Goal: Task Accomplishment & Management: Manage account settings

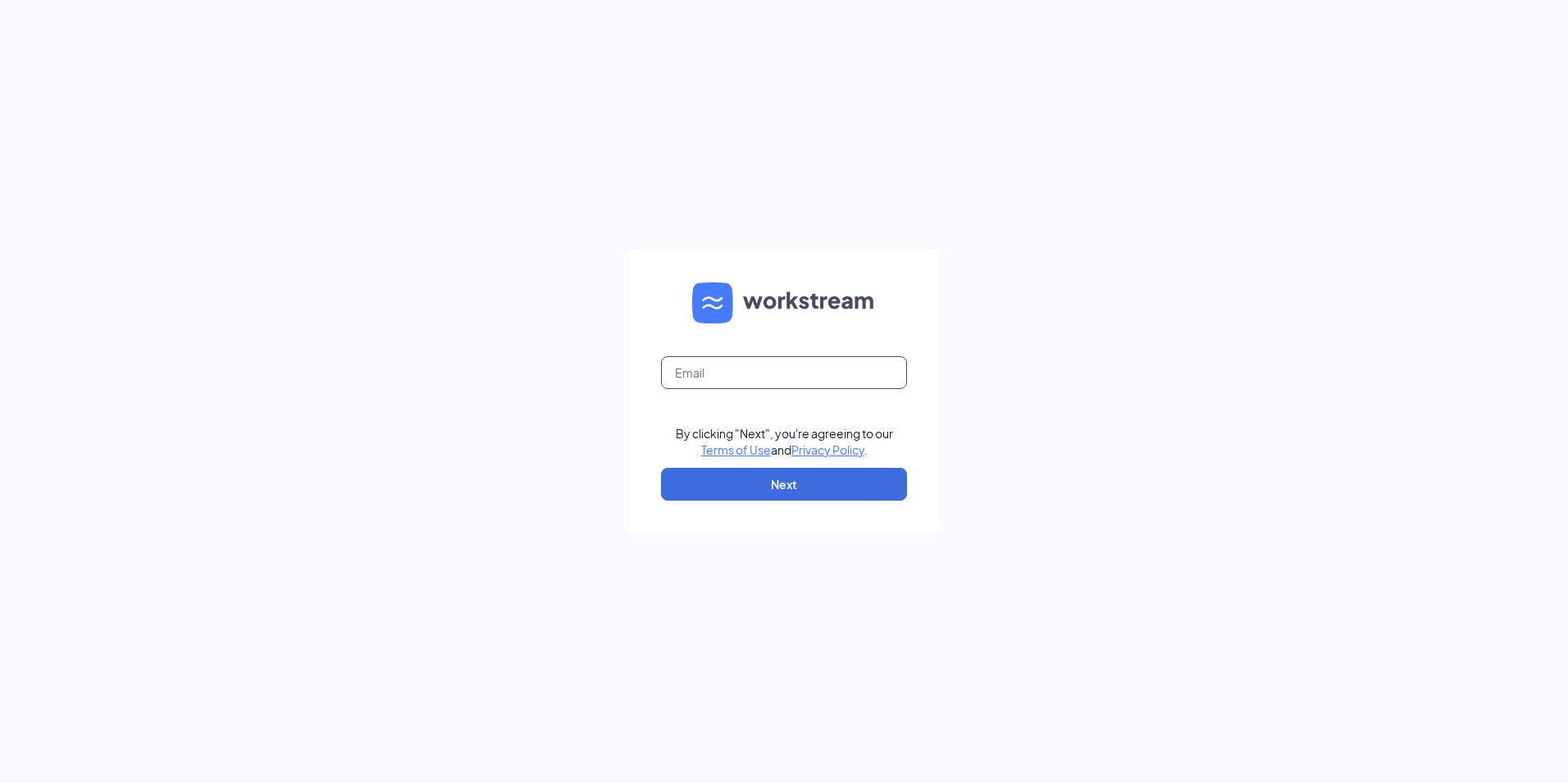
click at [697, 371] on input "text" at bounding box center [784, 373] width 246 height 33
type input "teresa.davis@ljsilvers.com"
click at [759, 477] on button "Next" at bounding box center [784, 484] width 246 height 33
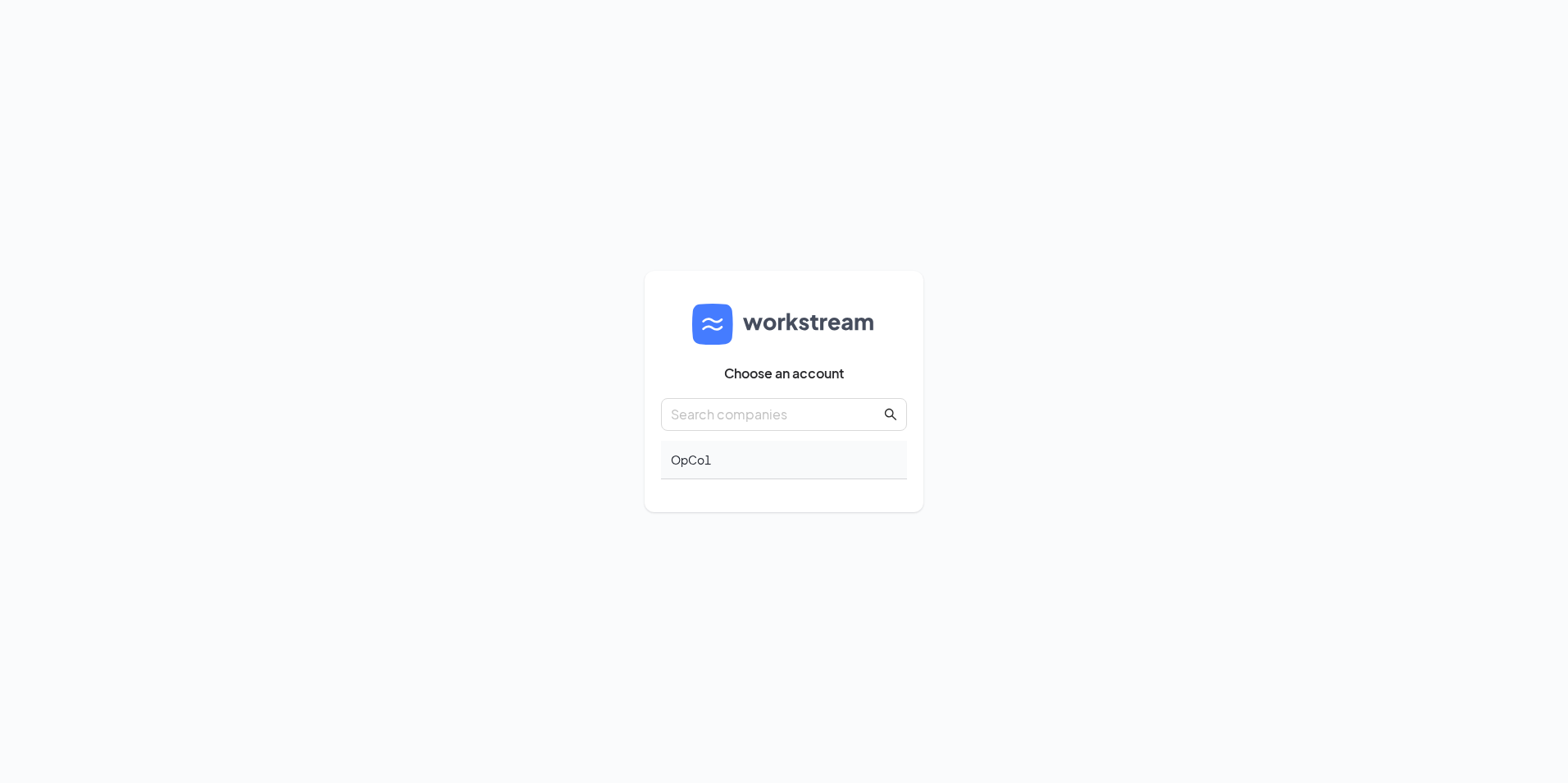
click at [703, 459] on div "OpCo1" at bounding box center [784, 460] width 246 height 38
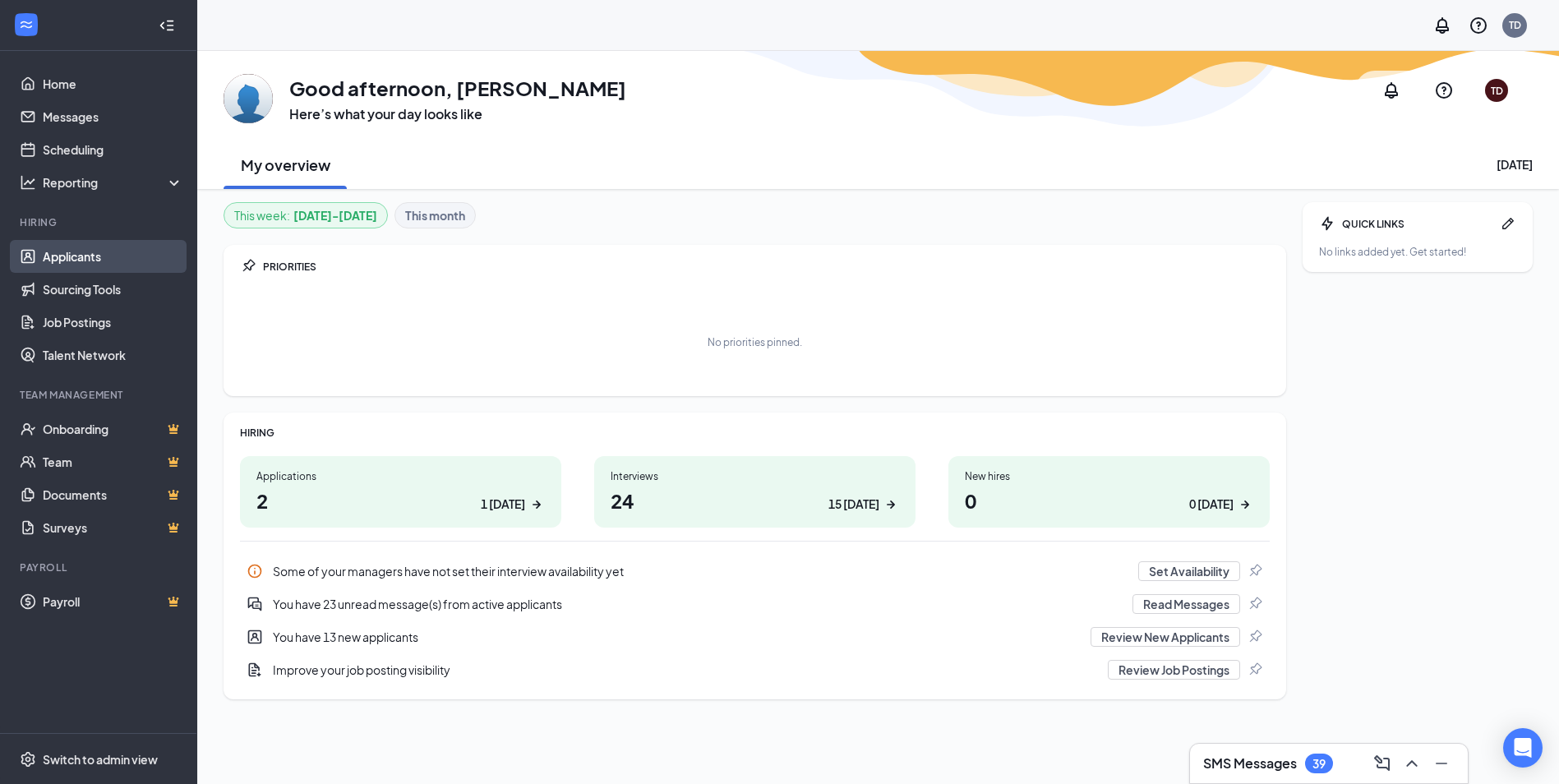
click at [53, 251] on link "Applicants" at bounding box center [113, 256] width 140 height 33
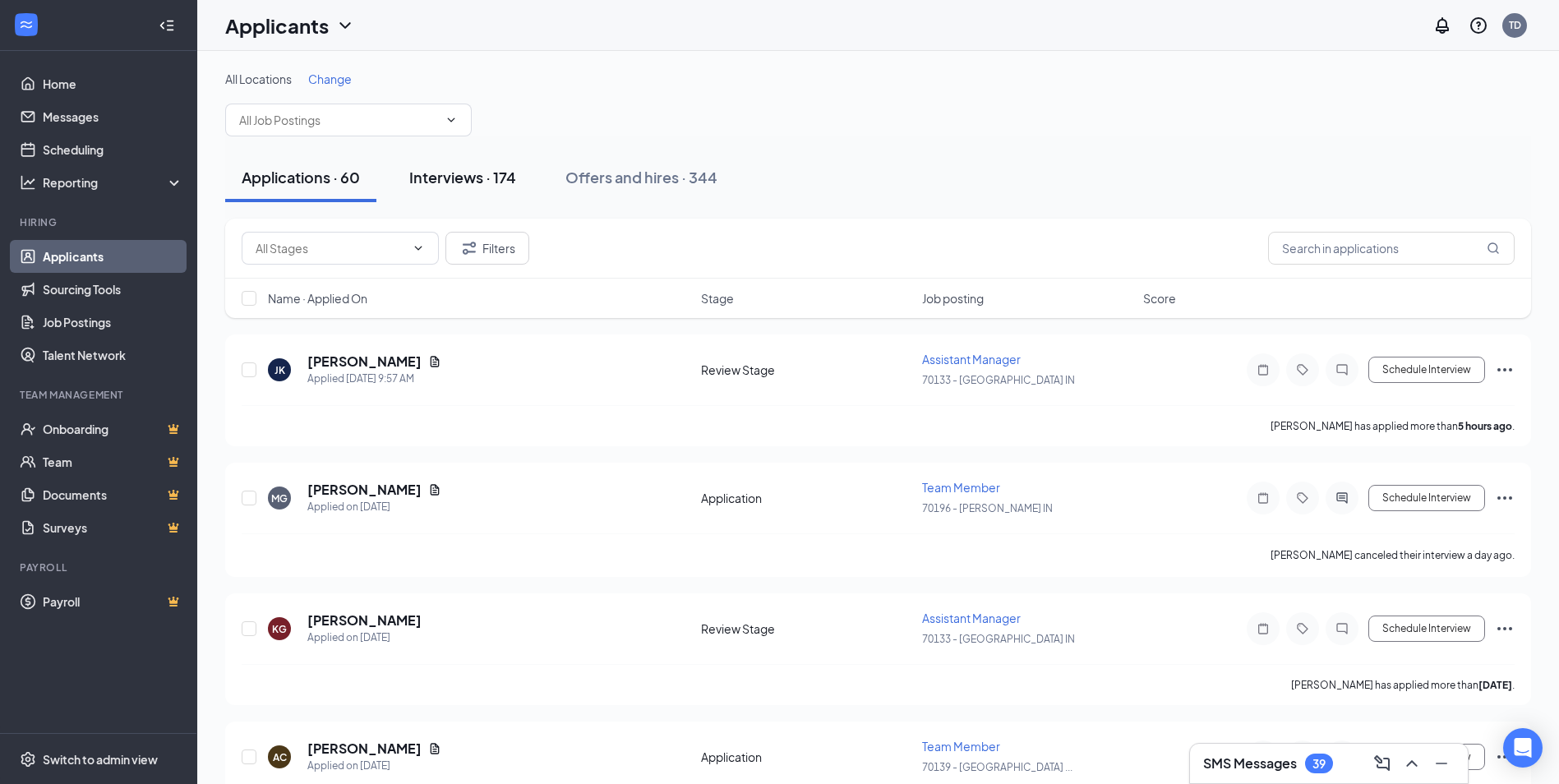
click at [446, 179] on div "Interviews · 174" at bounding box center [462, 177] width 106 height 21
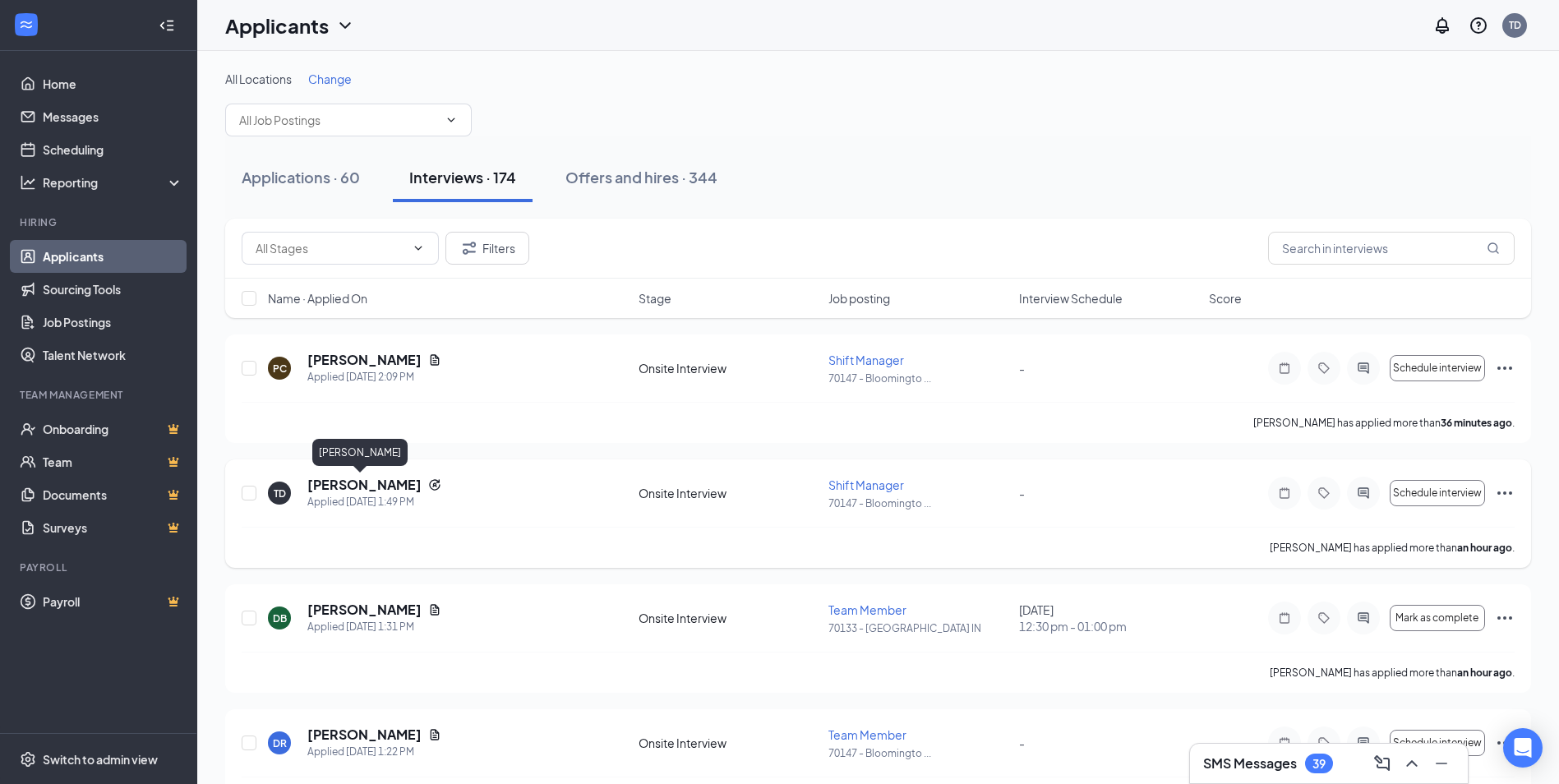
click at [344, 485] on h5 "[PERSON_NAME]" at bounding box center [364, 484] width 114 height 18
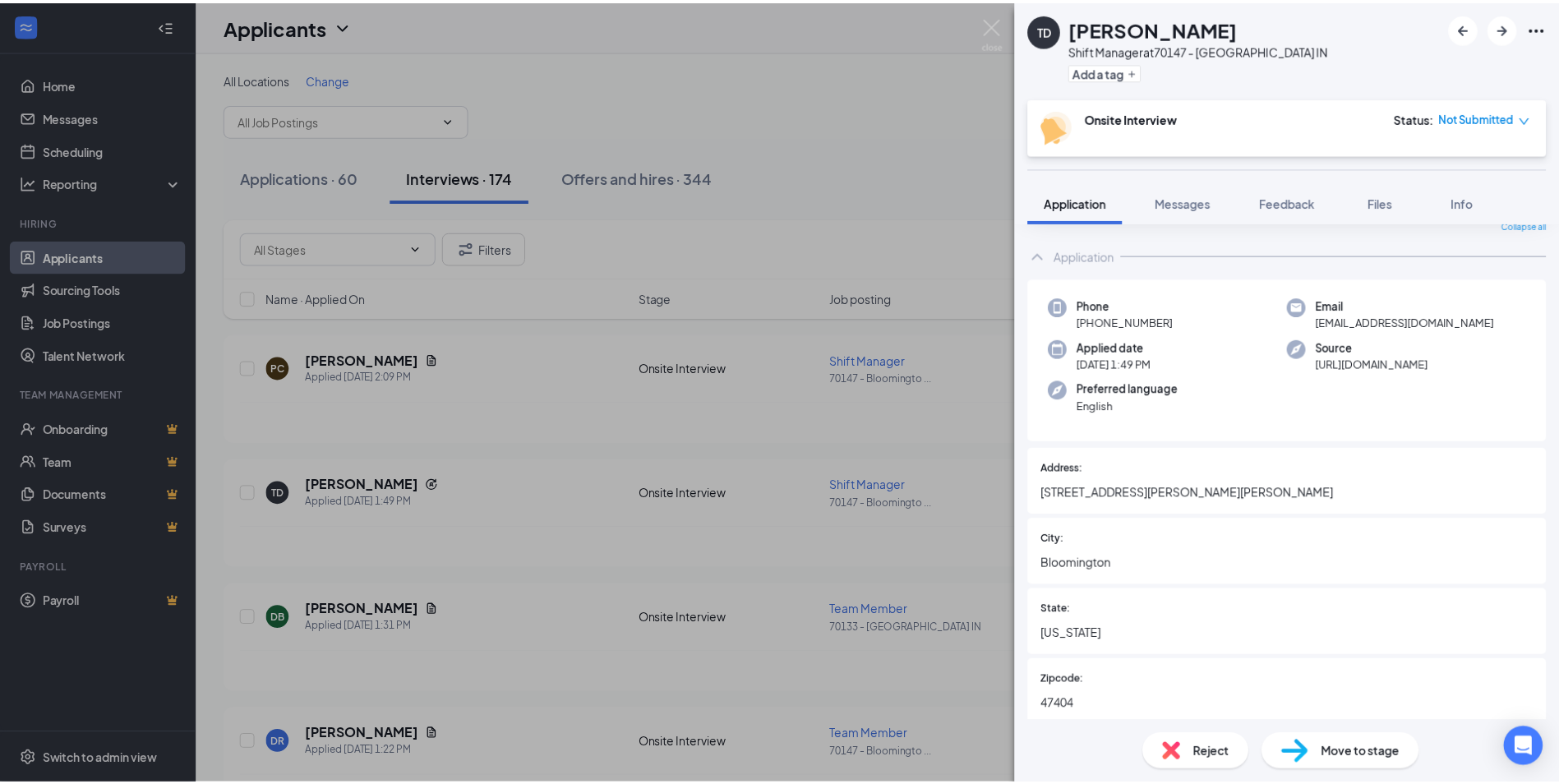
scroll to position [65, 0]
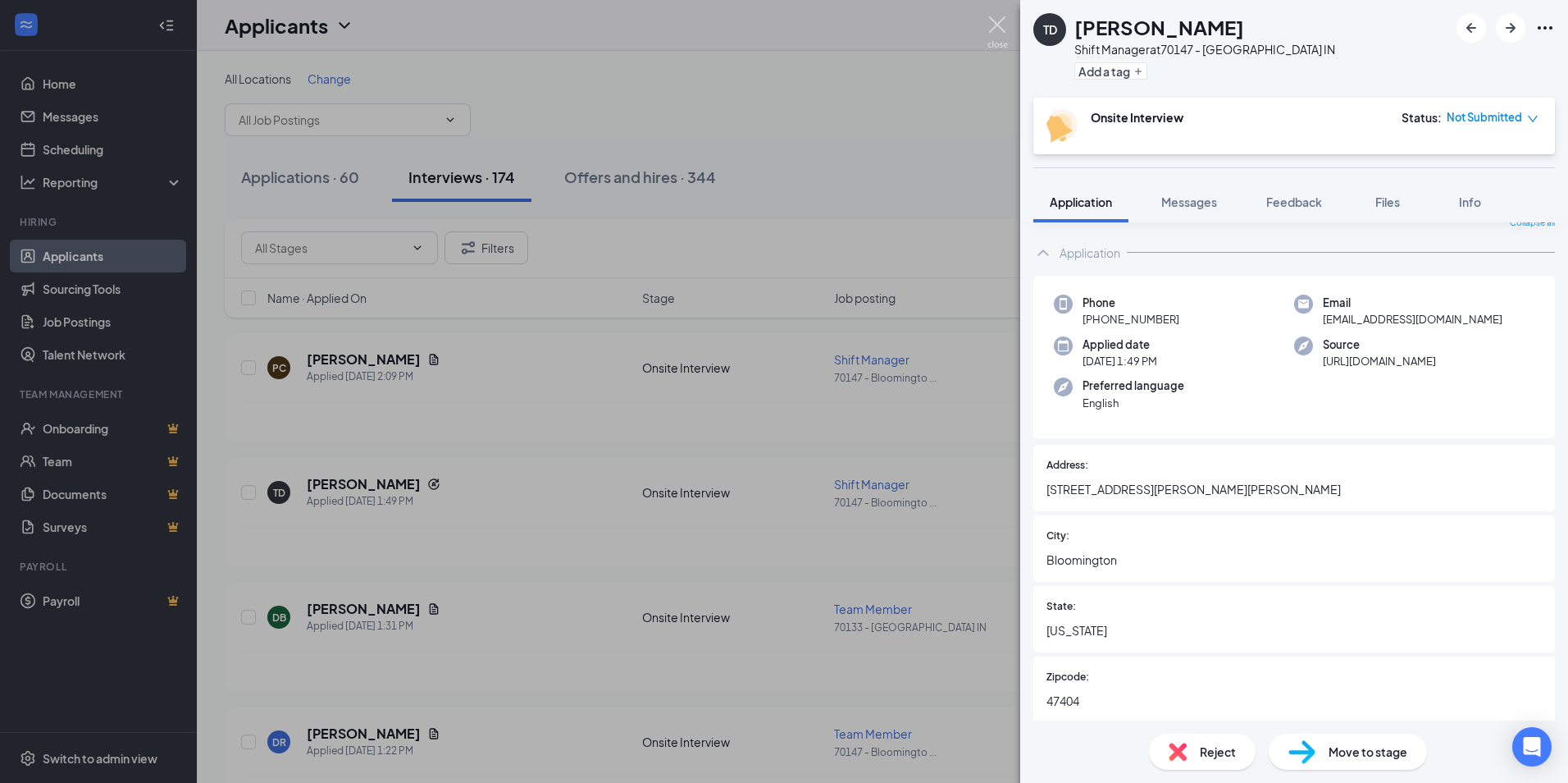
click at [993, 21] on img at bounding box center [998, 32] width 21 height 32
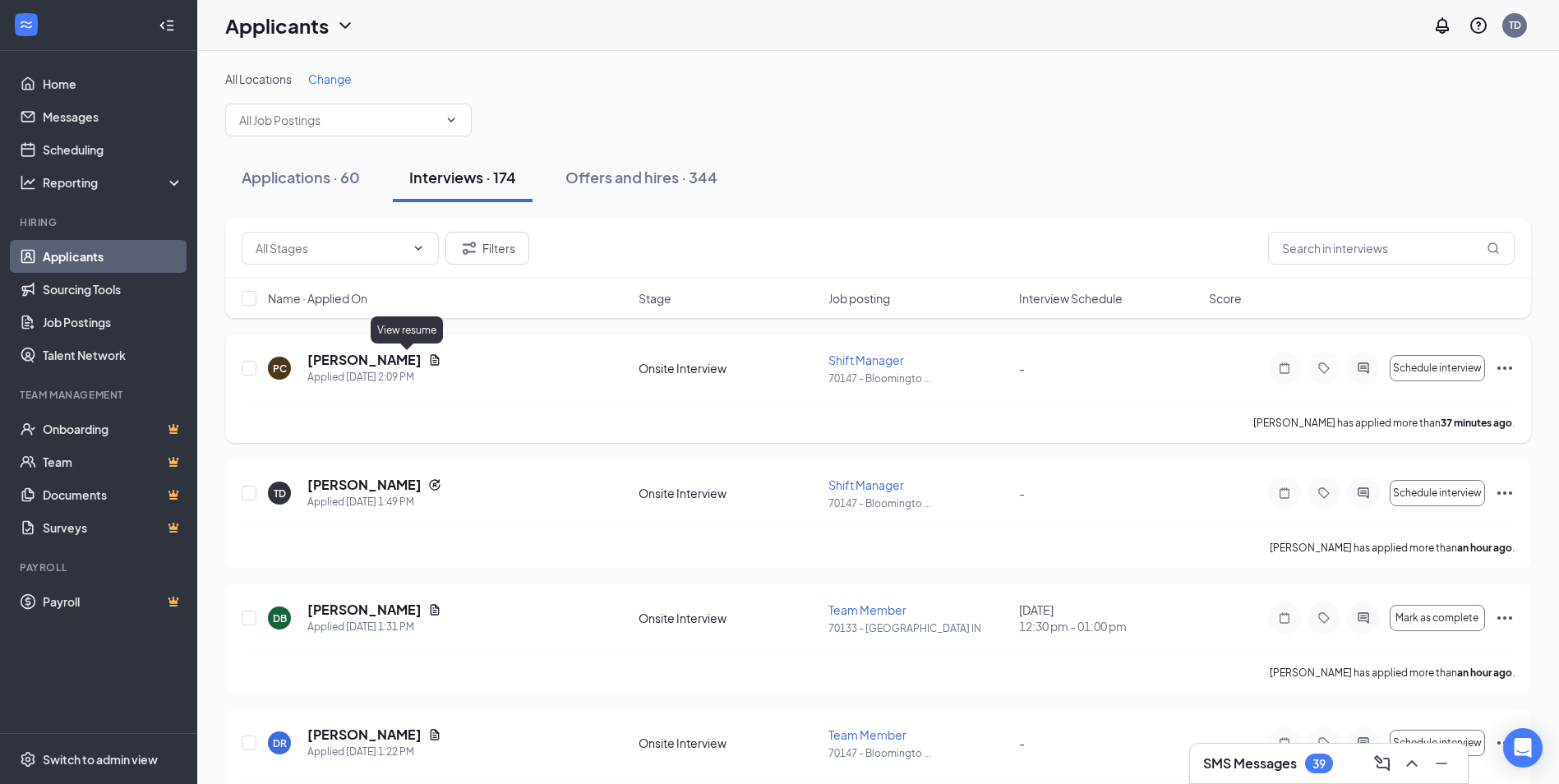
click at [428, 359] on icon "Document" at bounding box center [434, 359] width 13 height 13
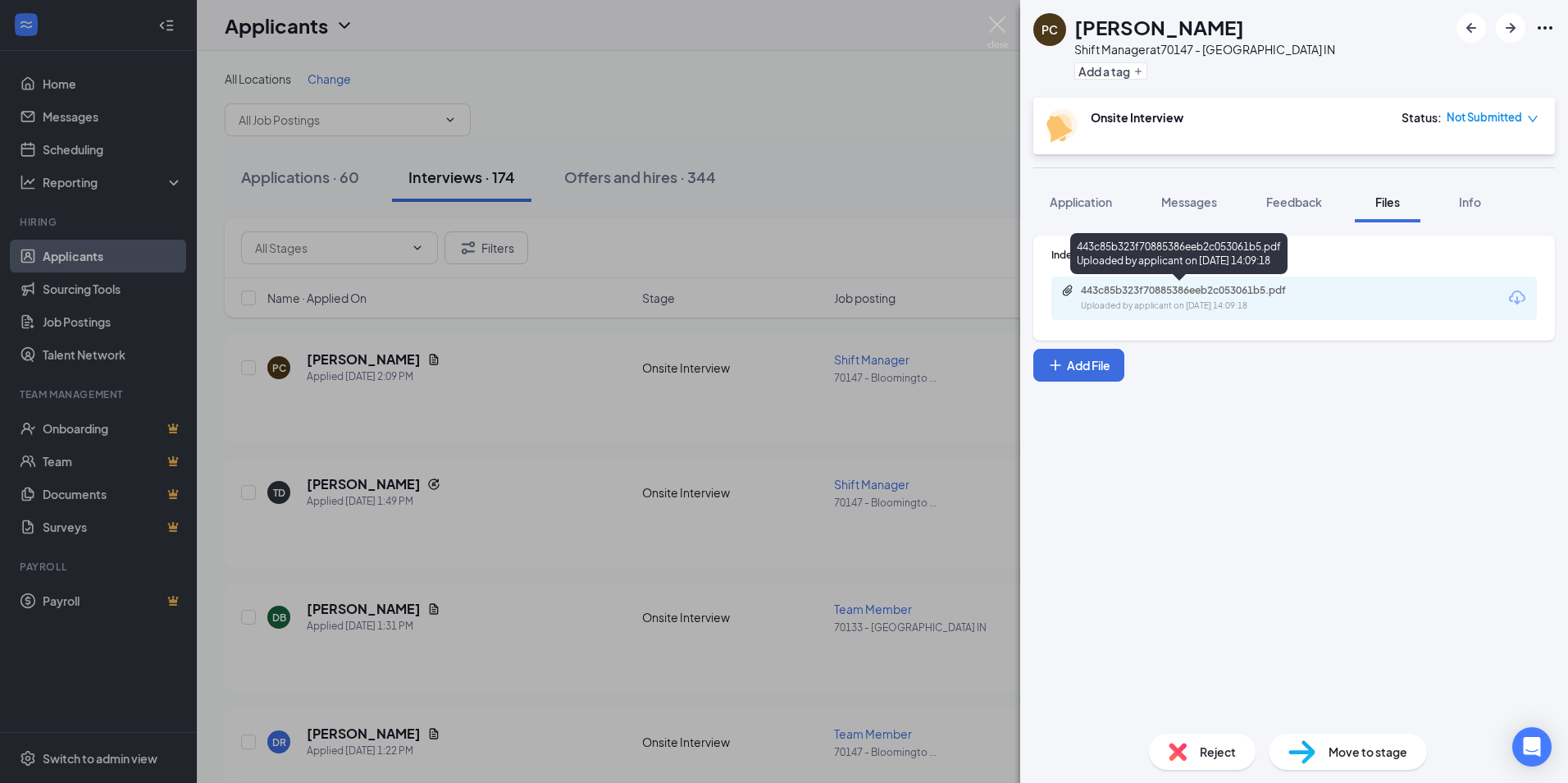
click at [1127, 290] on div "443c85b323f70885386eeb2c053061b5.pdf" at bounding box center [1196, 290] width 230 height 13
click at [998, 24] on img at bounding box center [998, 32] width 21 height 32
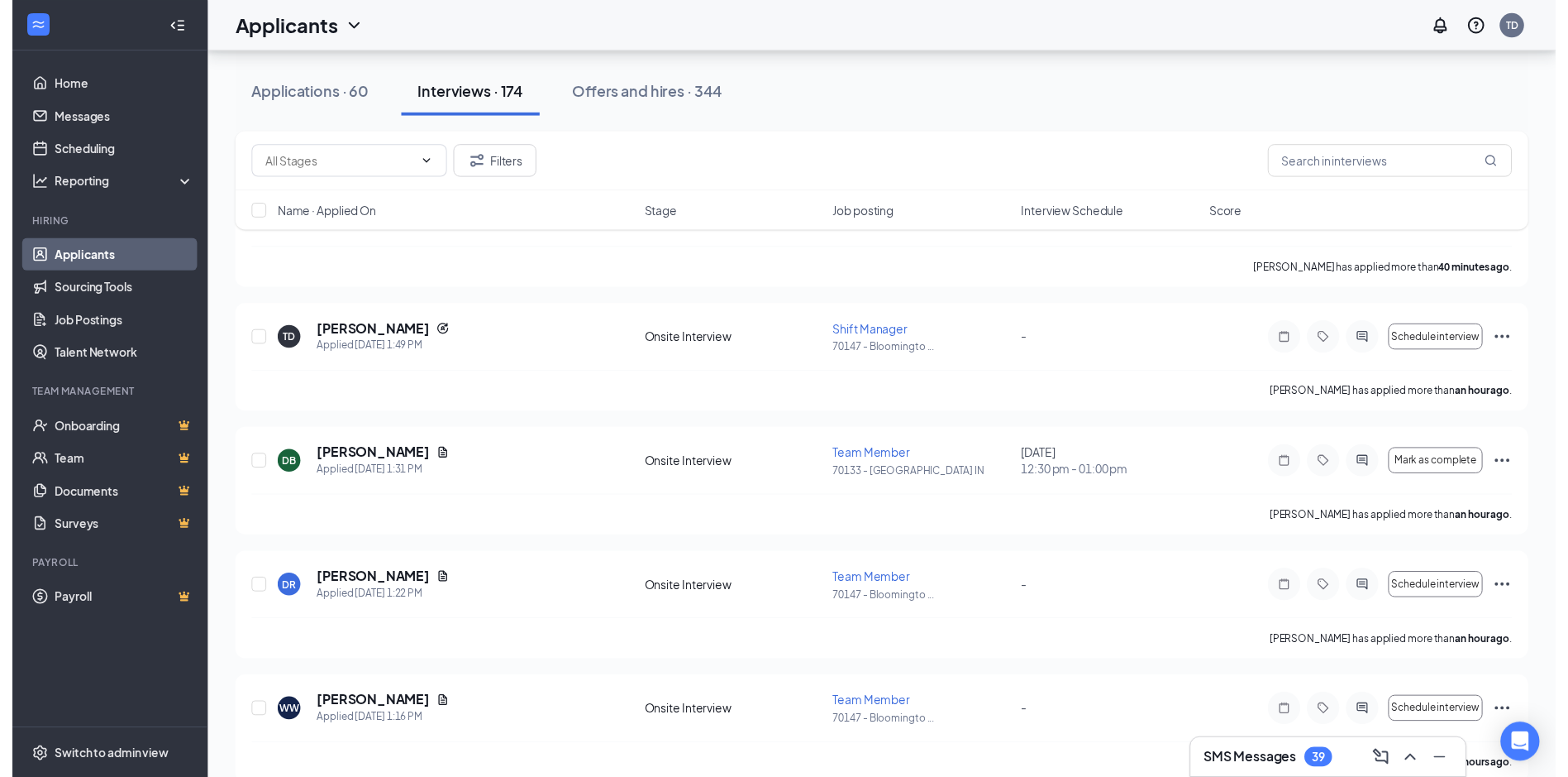
scroll to position [306, 0]
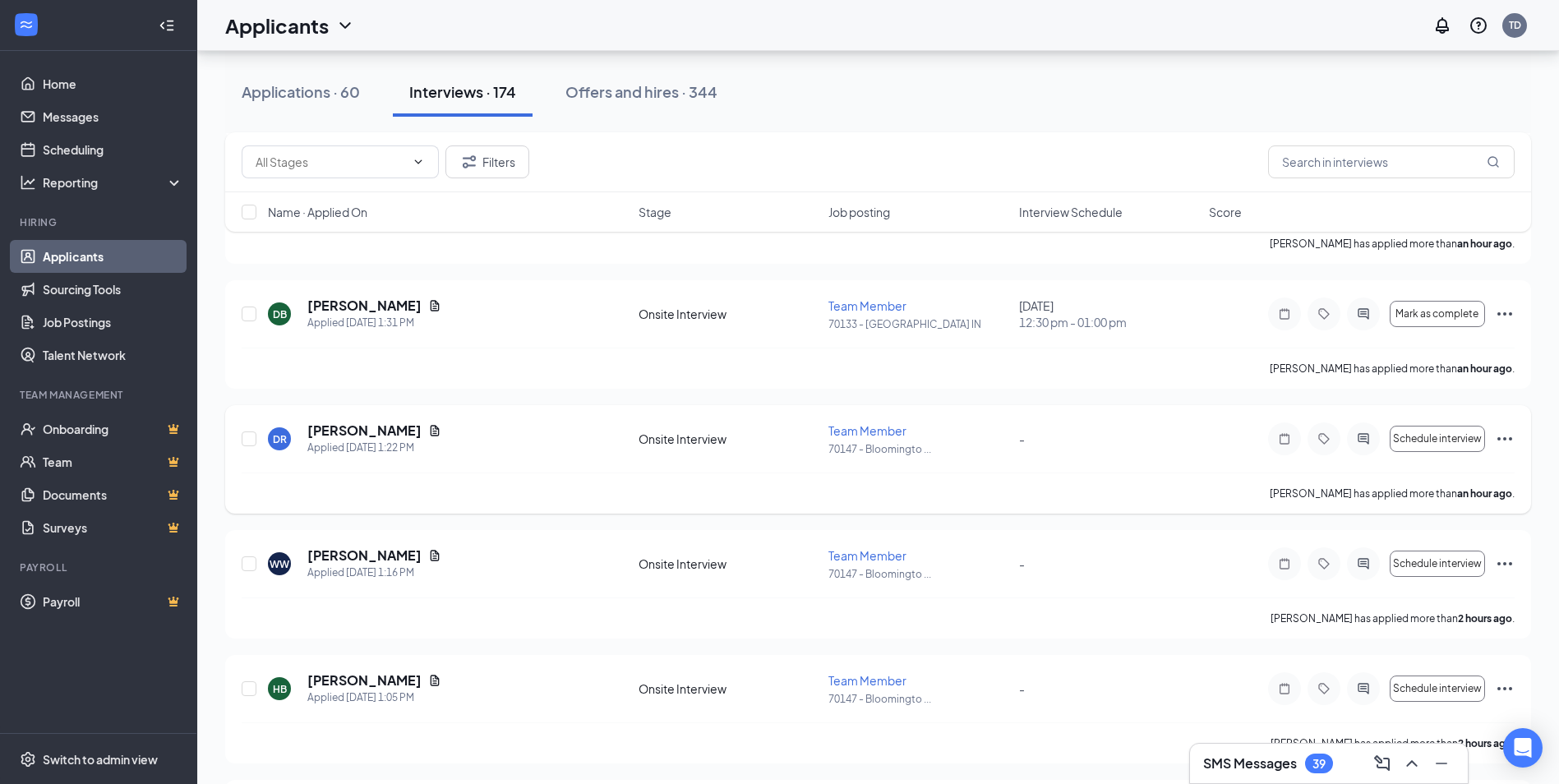
click at [419, 430] on div "[PERSON_NAME]" at bounding box center [374, 430] width 134 height 18
click at [431, 429] on icon "Document" at bounding box center [435, 430] width 9 height 10
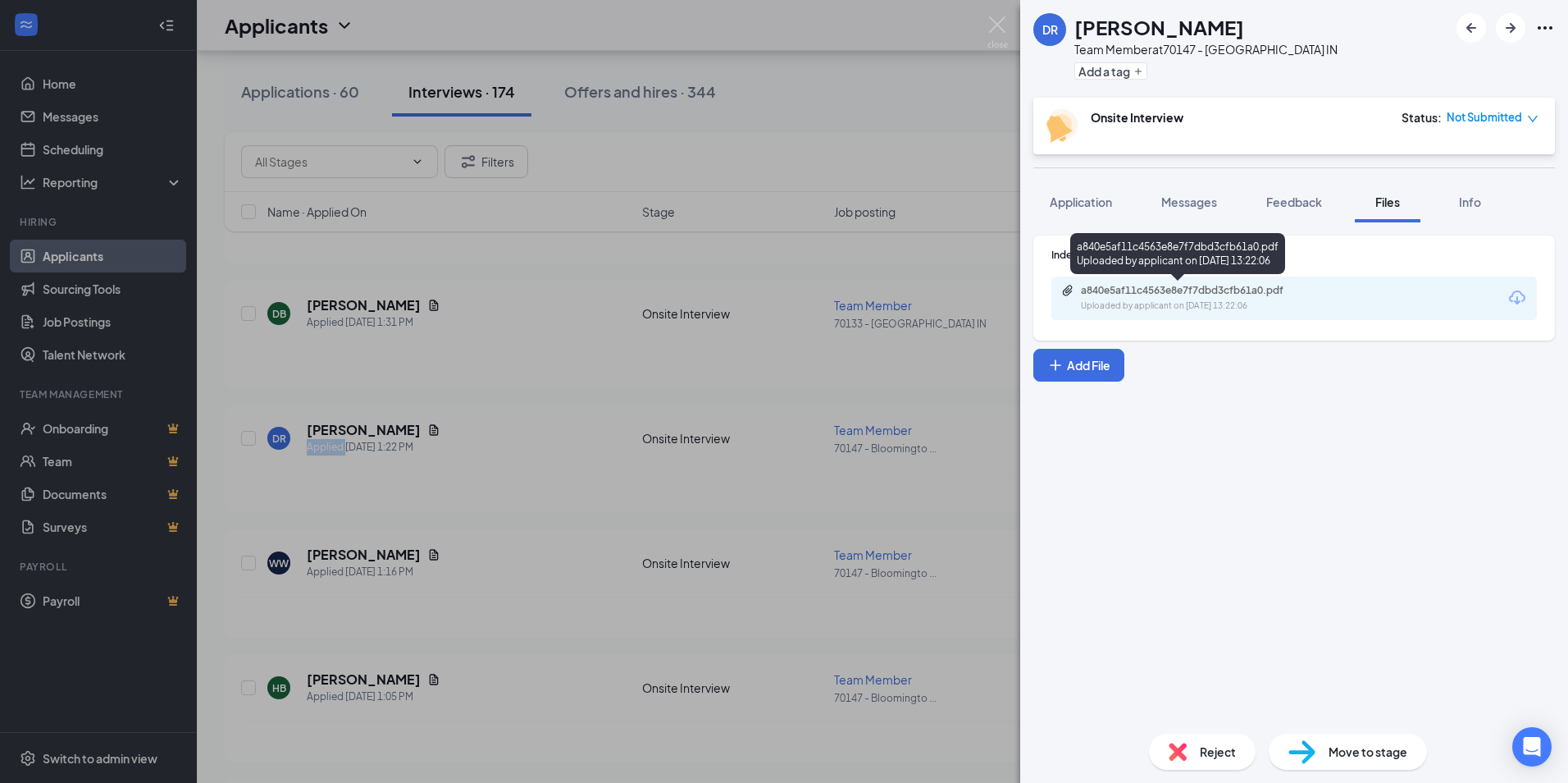
click at [1136, 290] on div "a840e5af11c4563e8e7f7dbd3cfb61a0.pdf" at bounding box center [1196, 290] width 230 height 13
click at [988, 20] on img at bounding box center [998, 32] width 21 height 32
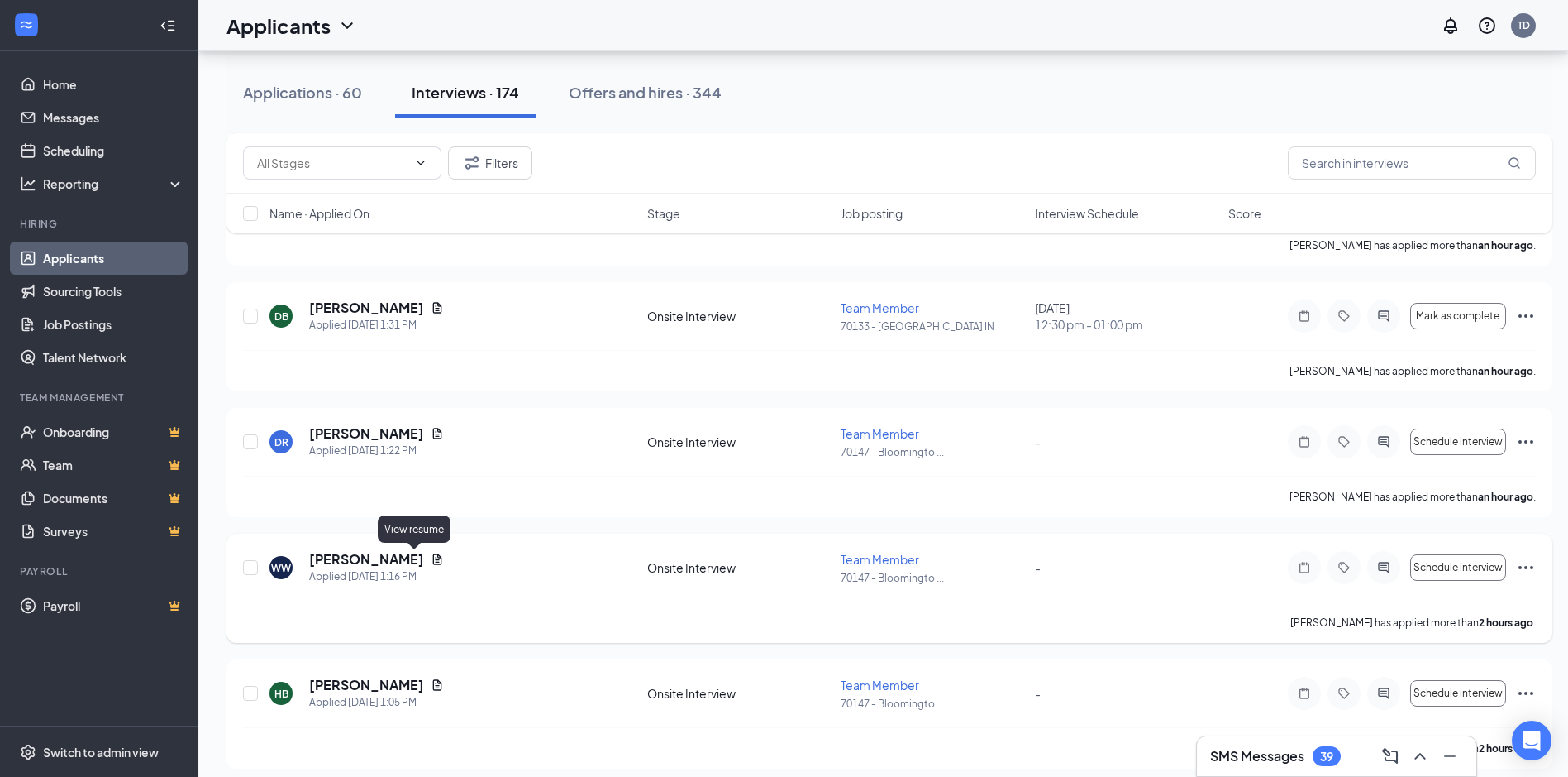
click at [433, 562] on icon "Document" at bounding box center [438, 558] width 9 height 11
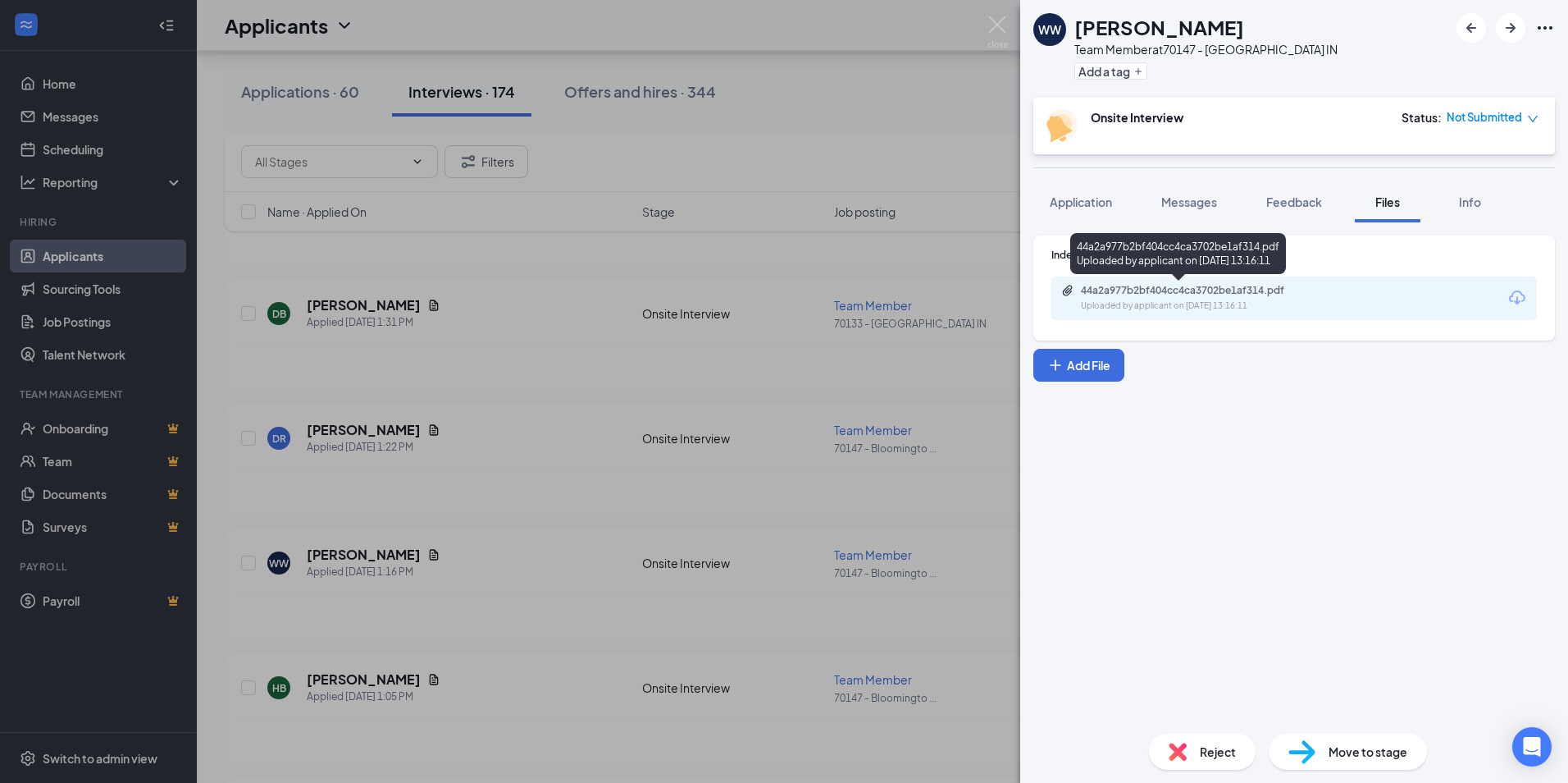
click at [1200, 304] on div "Uploaded by applicant on [DATE] 13:16:11" at bounding box center [1204, 306] width 246 height 13
click at [990, 27] on img at bounding box center [998, 32] width 21 height 32
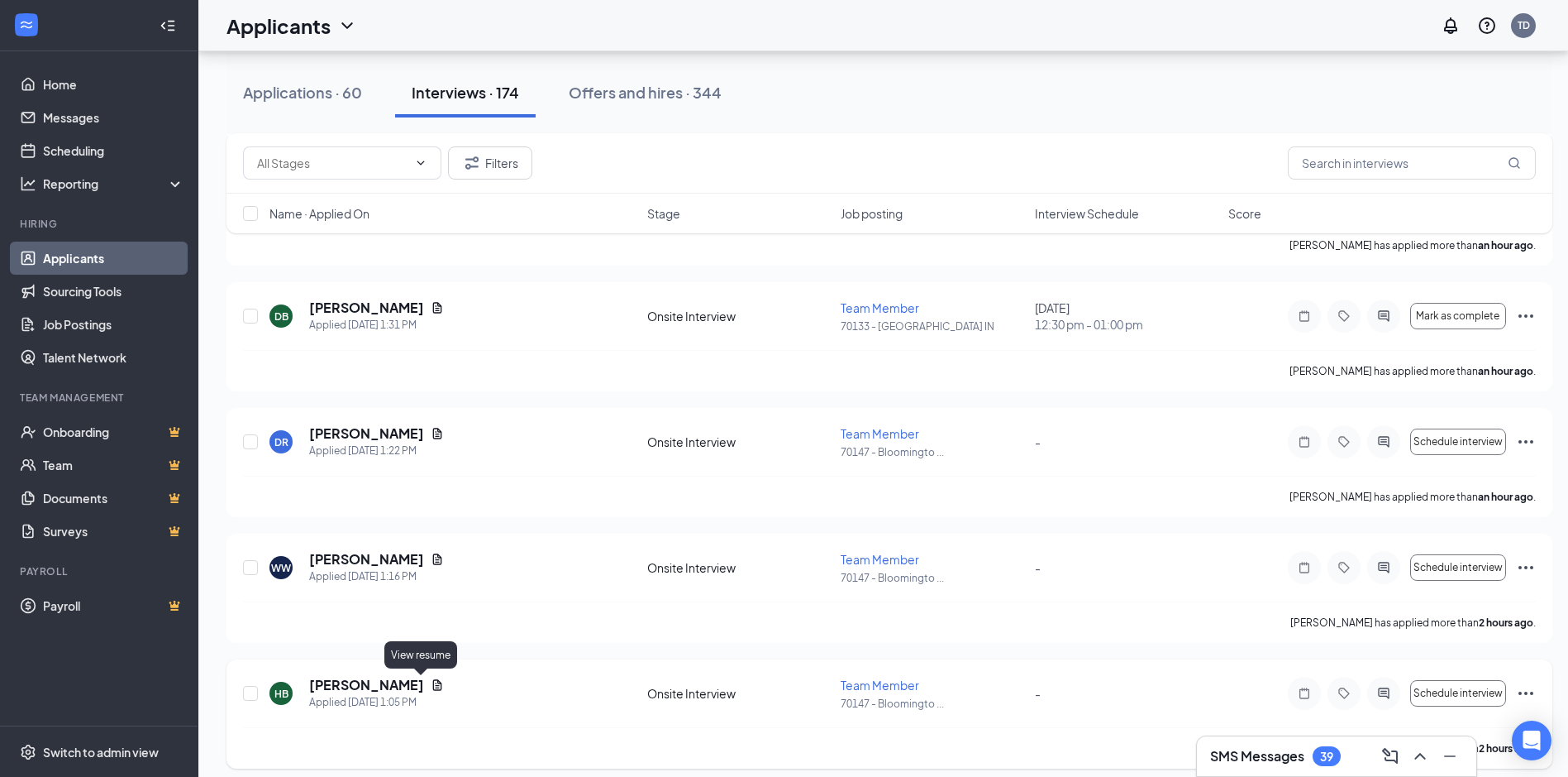
click at [431, 688] on icon "Document" at bounding box center [437, 684] width 13 height 13
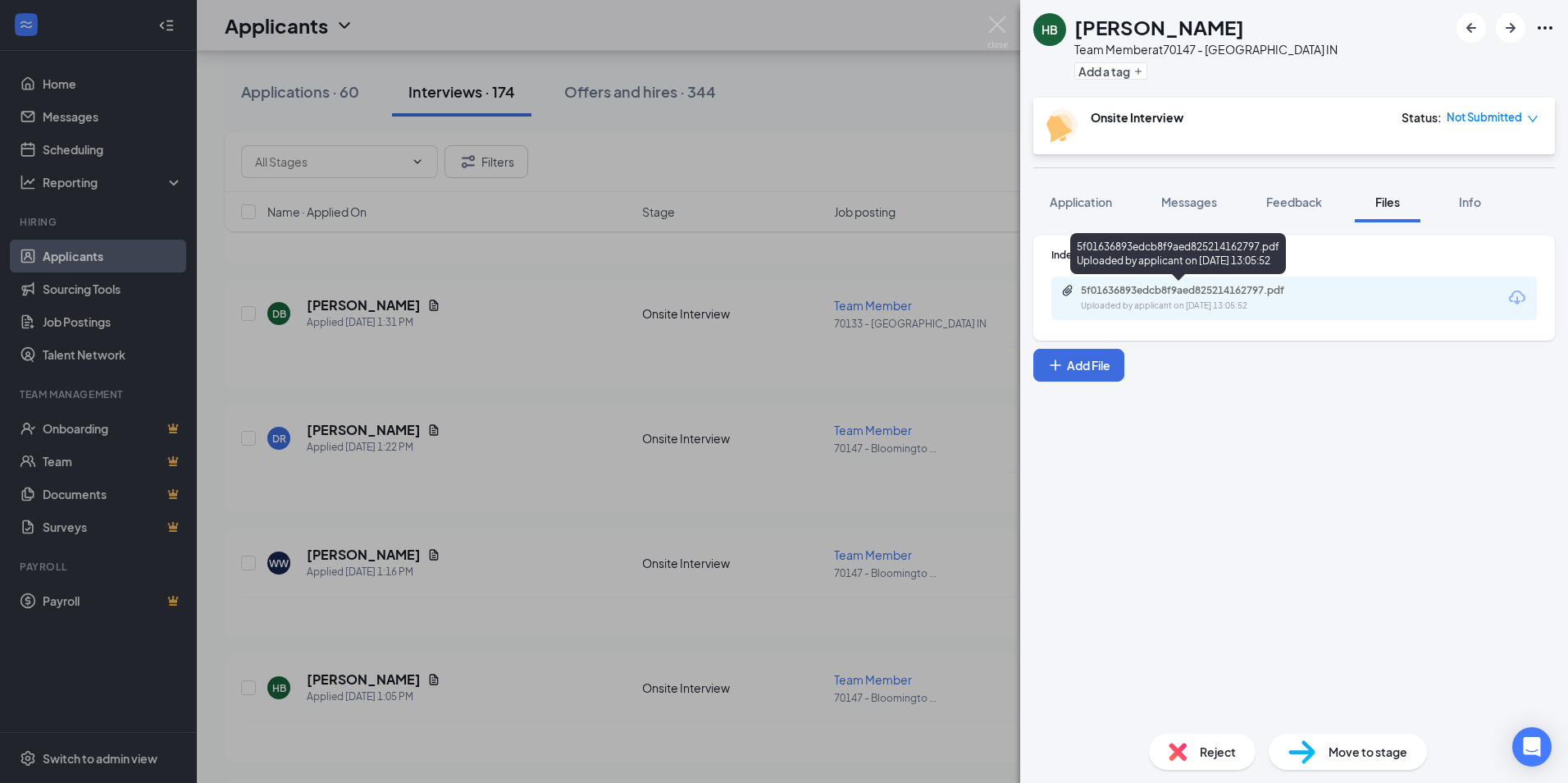
click at [1257, 300] on div "Uploaded by applicant on [DATE] 13:05:52" at bounding box center [1204, 306] width 246 height 13
click at [990, 21] on img at bounding box center [998, 32] width 21 height 32
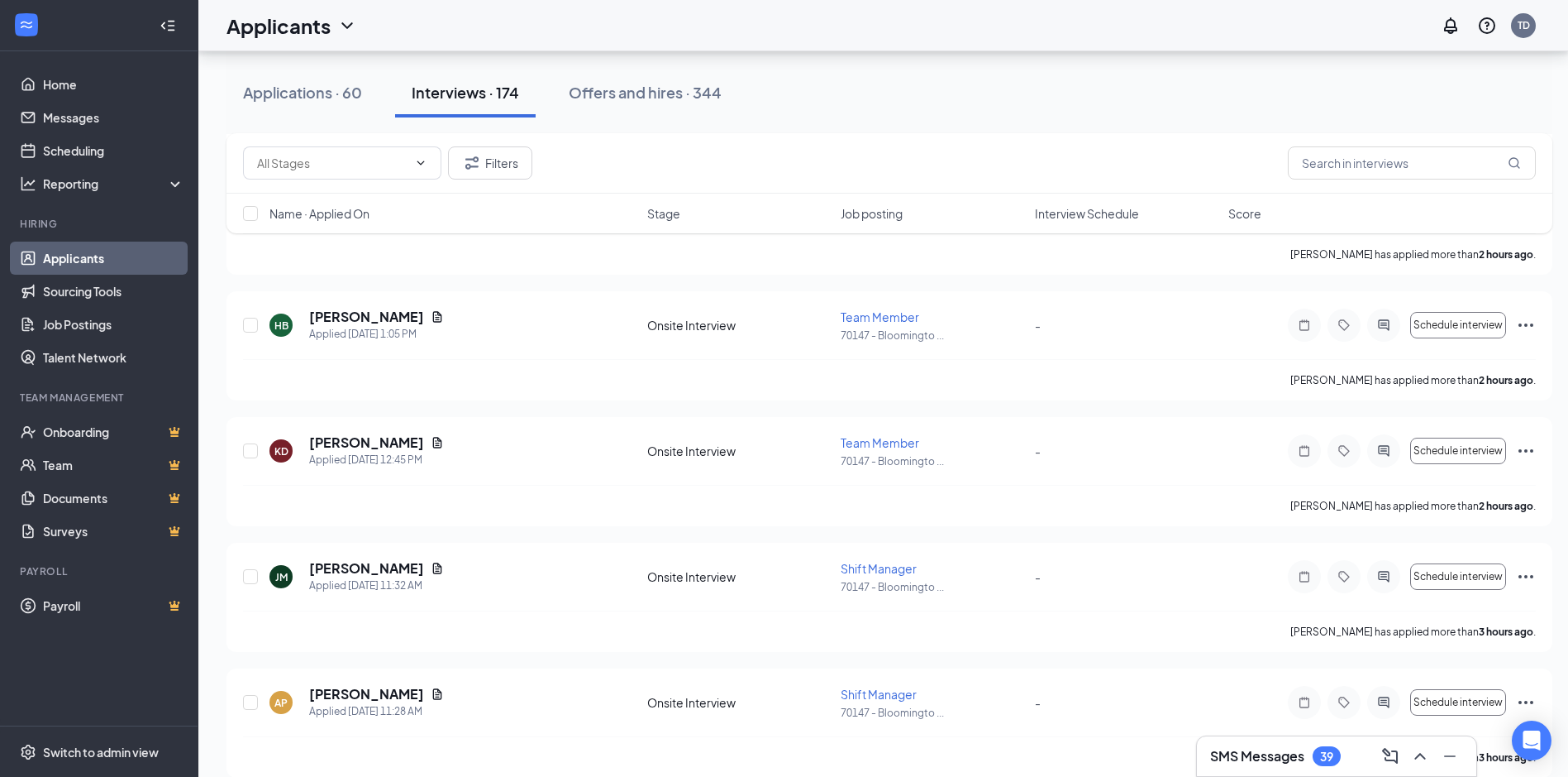
scroll to position [680, 0]
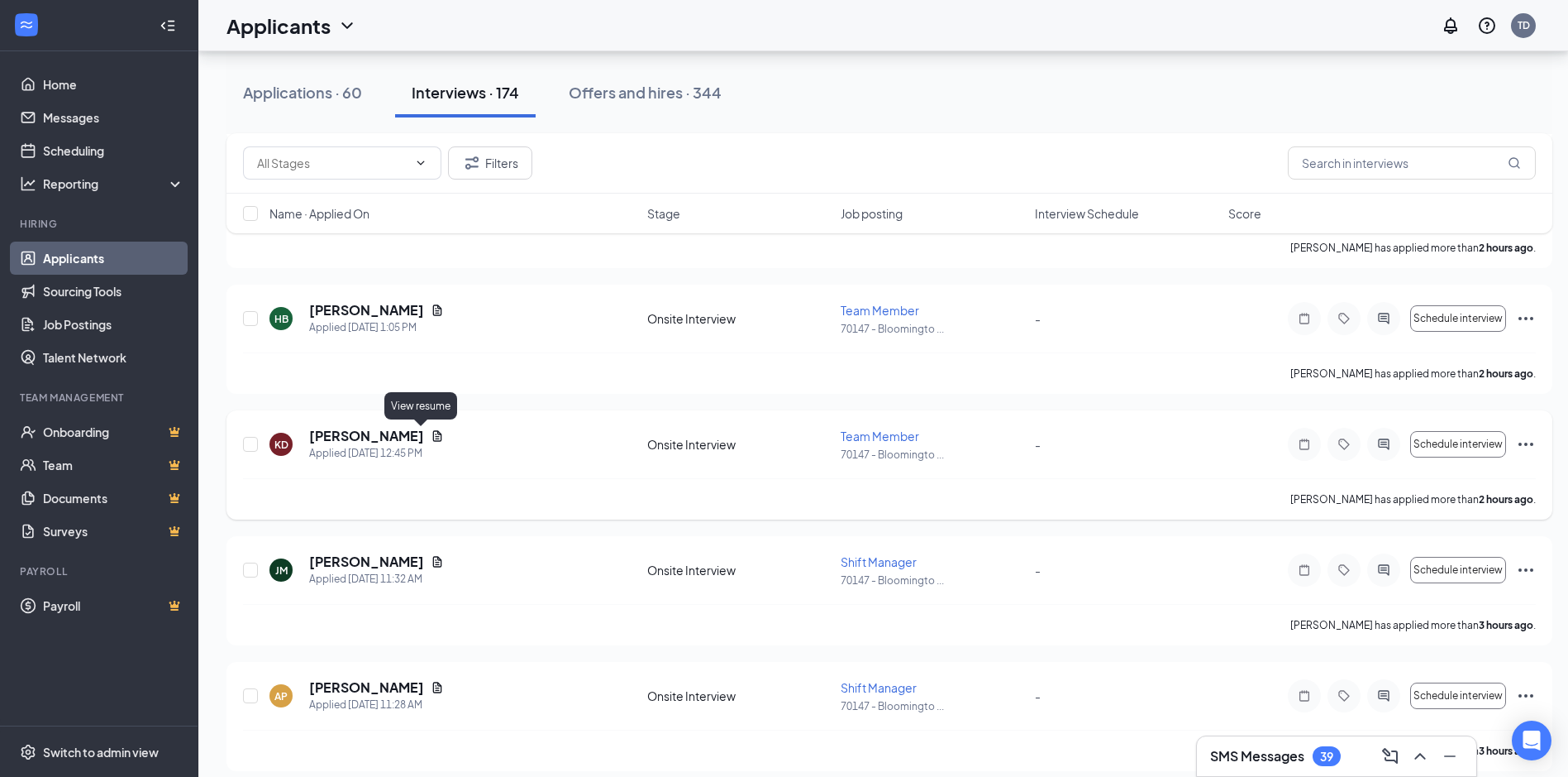
click at [433, 435] on icon "Document" at bounding box center [438, 435] width 9 height 11
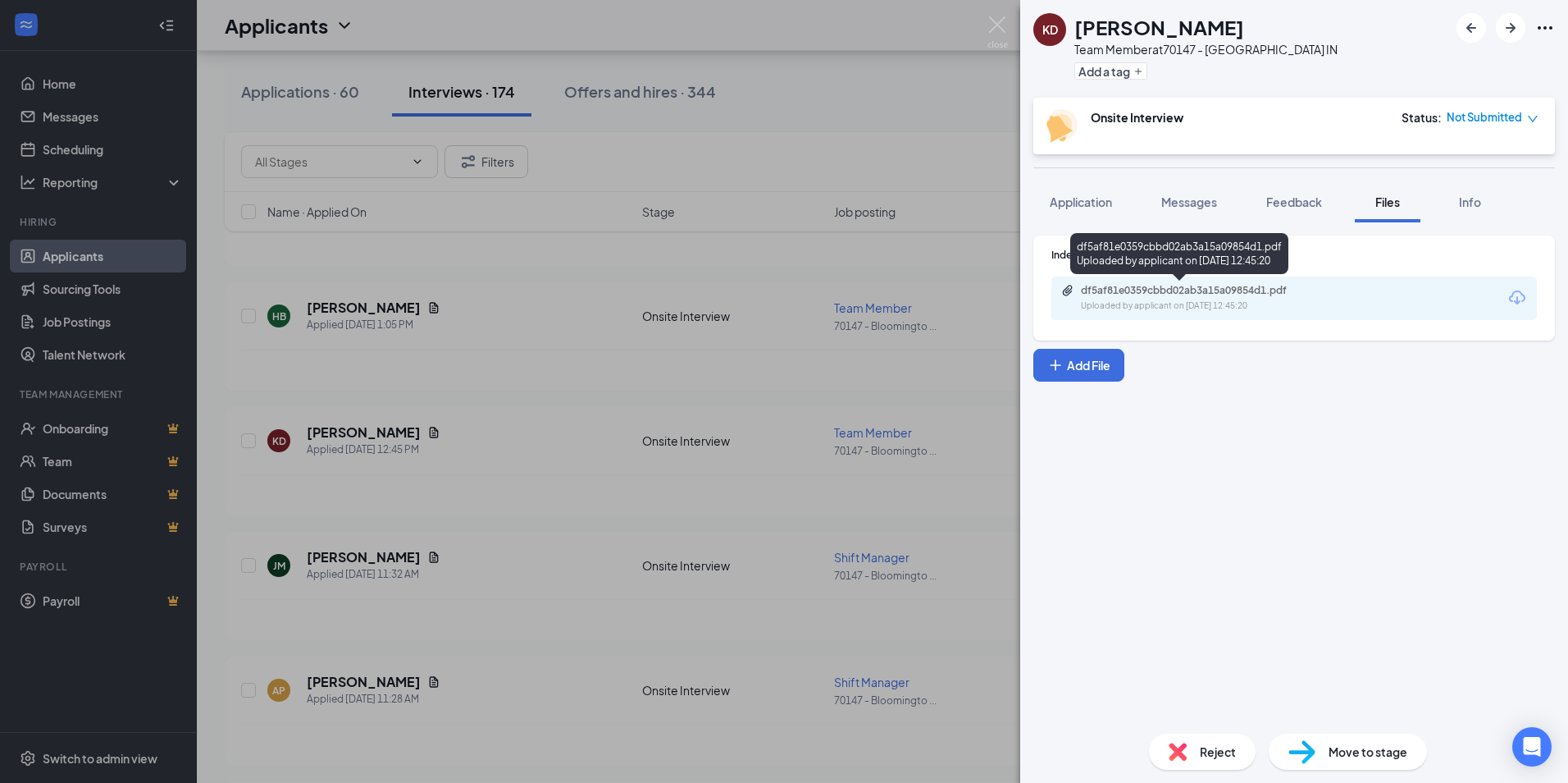
click at [1108, 292] on div "df5af81e0359cbbd02ab3a15a09854d1.pdf" at bounding box center [1196, 290] width 230 height 13
click at [999, 30] on img at bounding box center [998, 32] width 21 height 32
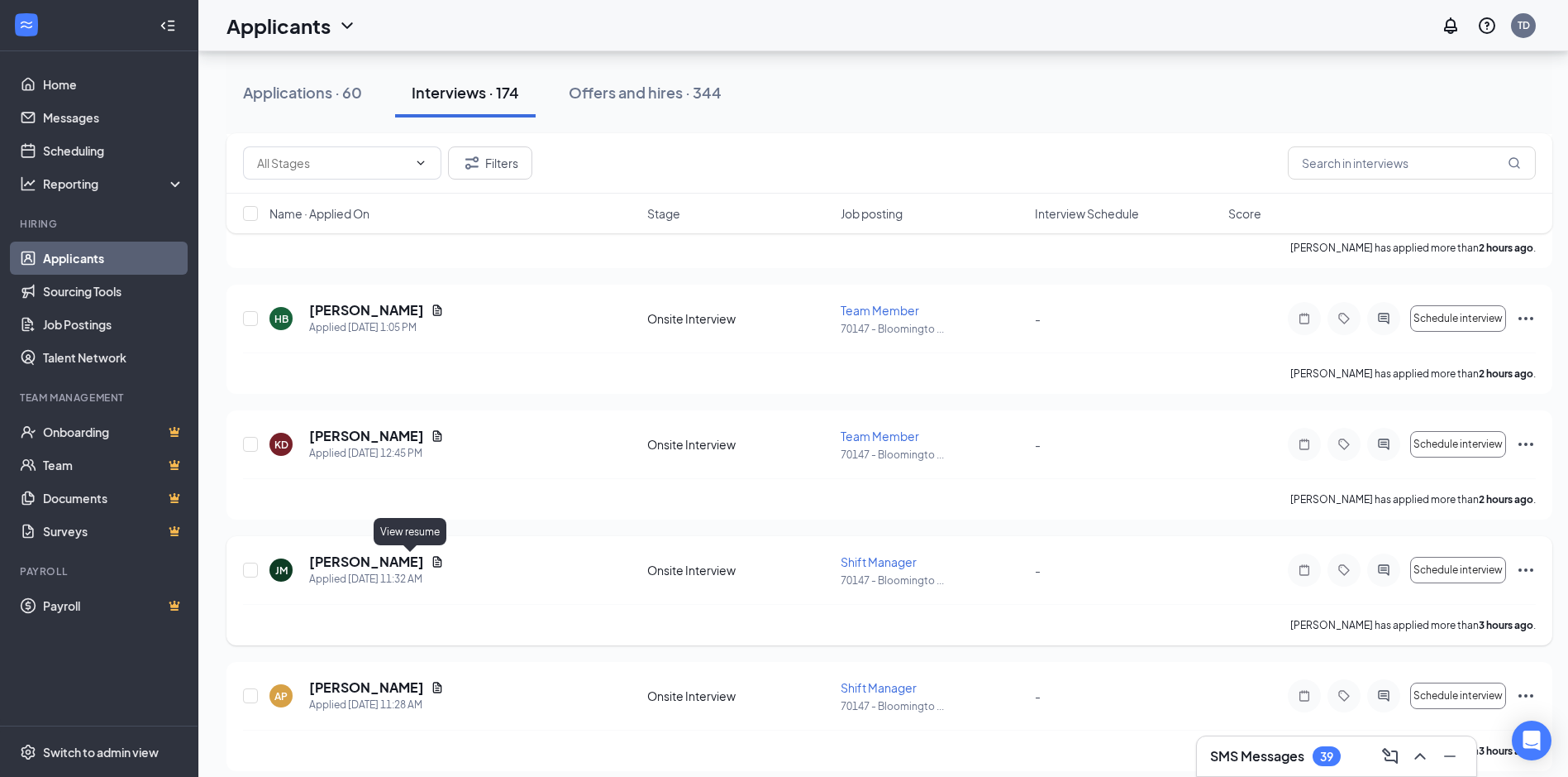
click at [431, 564] on icon "Document" at bounding box center [437, 561] width 13 height 13
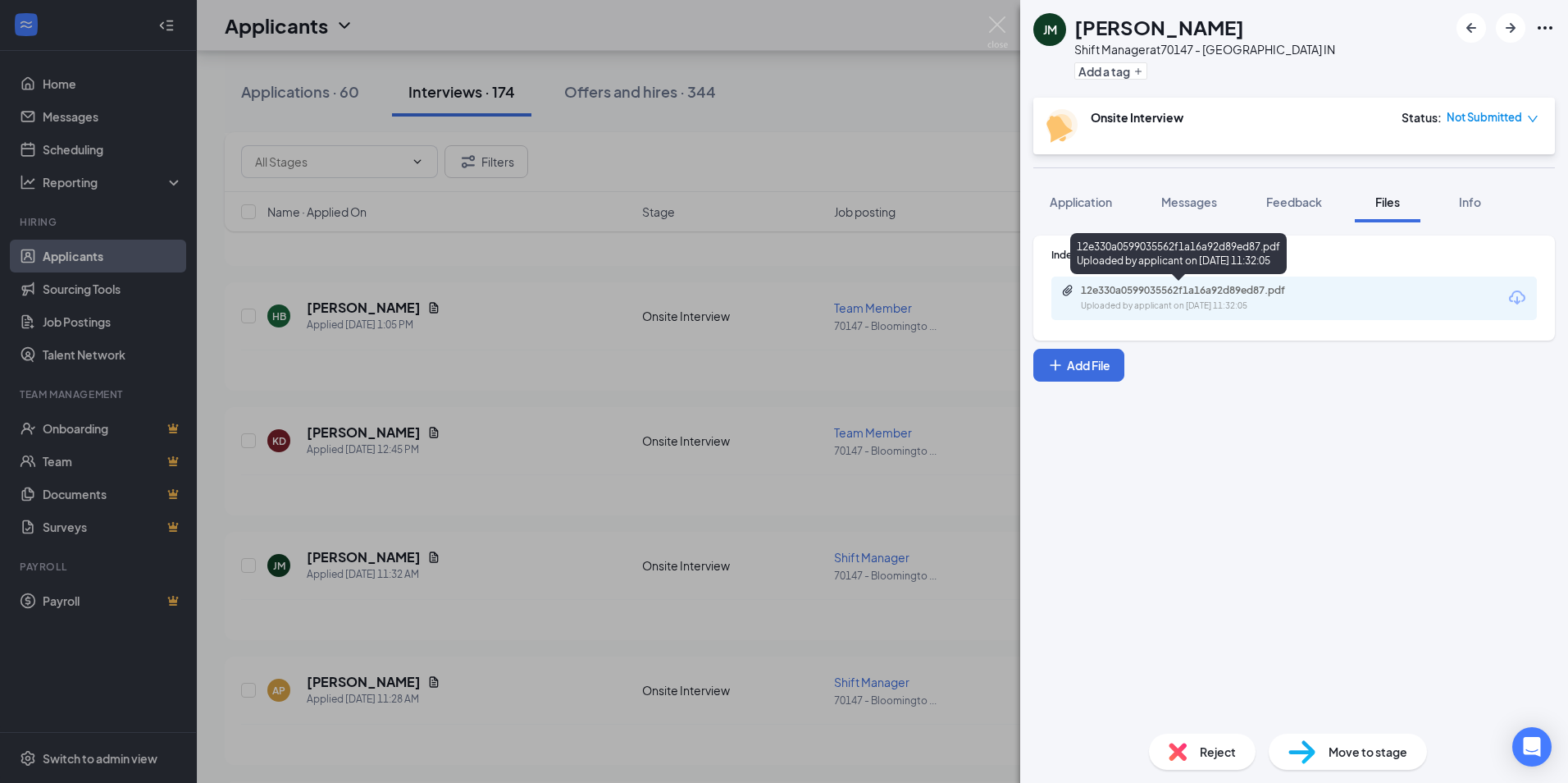
click at [1113, 307] on div "Uploaded by applicant on [DATE] 11:32:05" at bounding box center [1204, 306] width 246 height 13
click at [999, 21] on img at bounding box center [998, 32] width 21 height 32
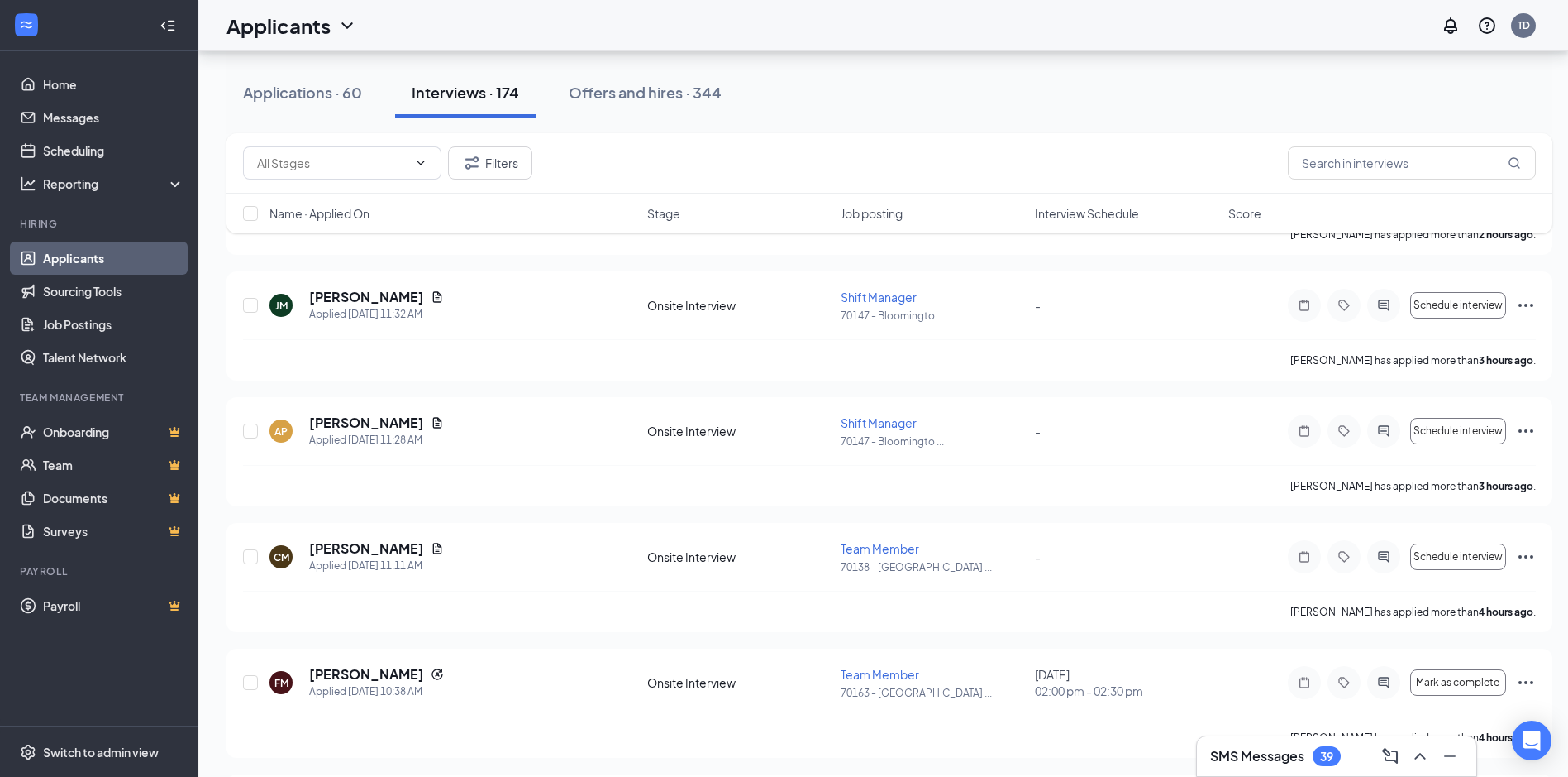
scroll to position [1010, 0]
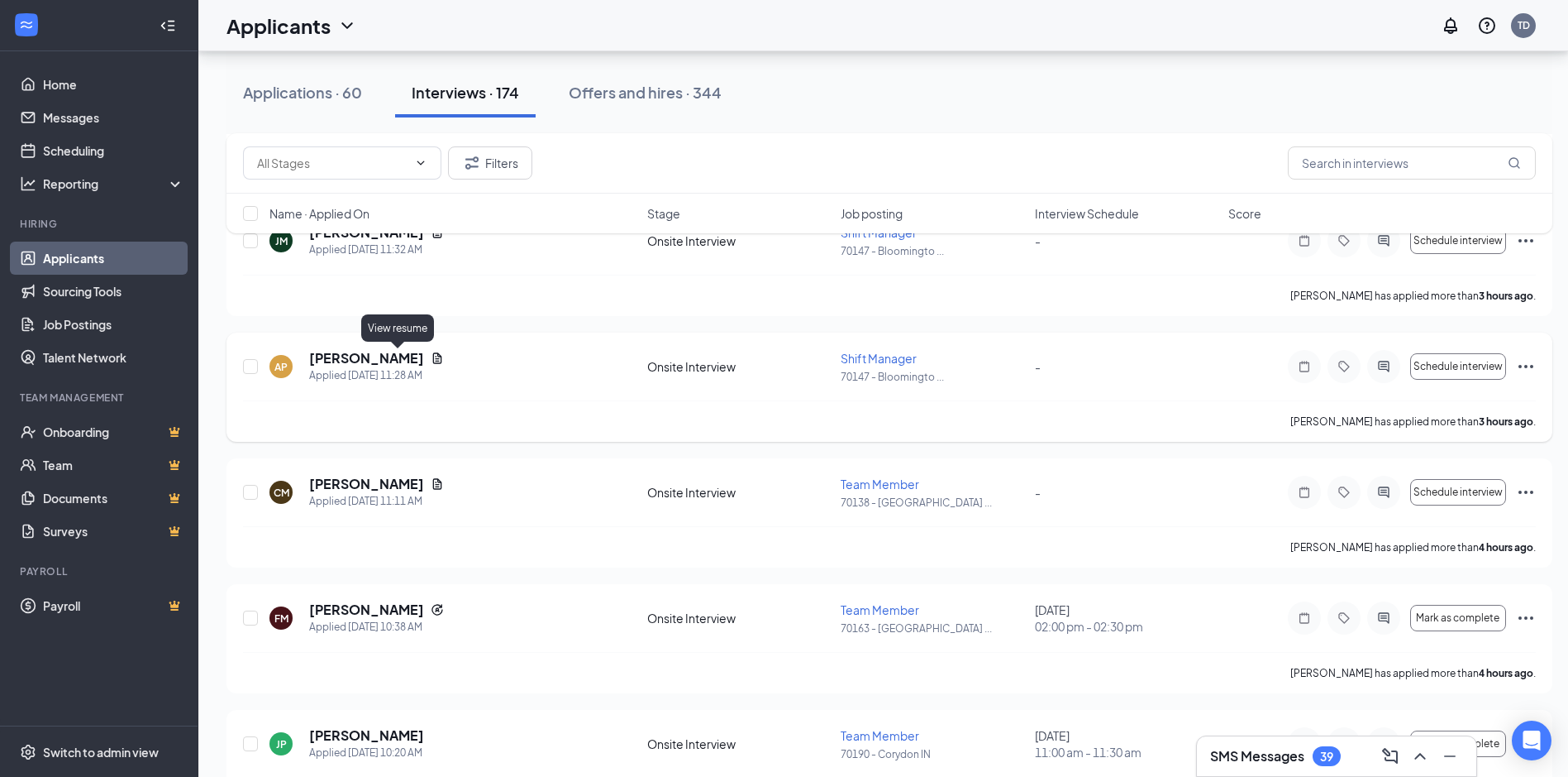
click at [433, 355] on icon "Document" at bounding box center [438, 357] width 9 height 11
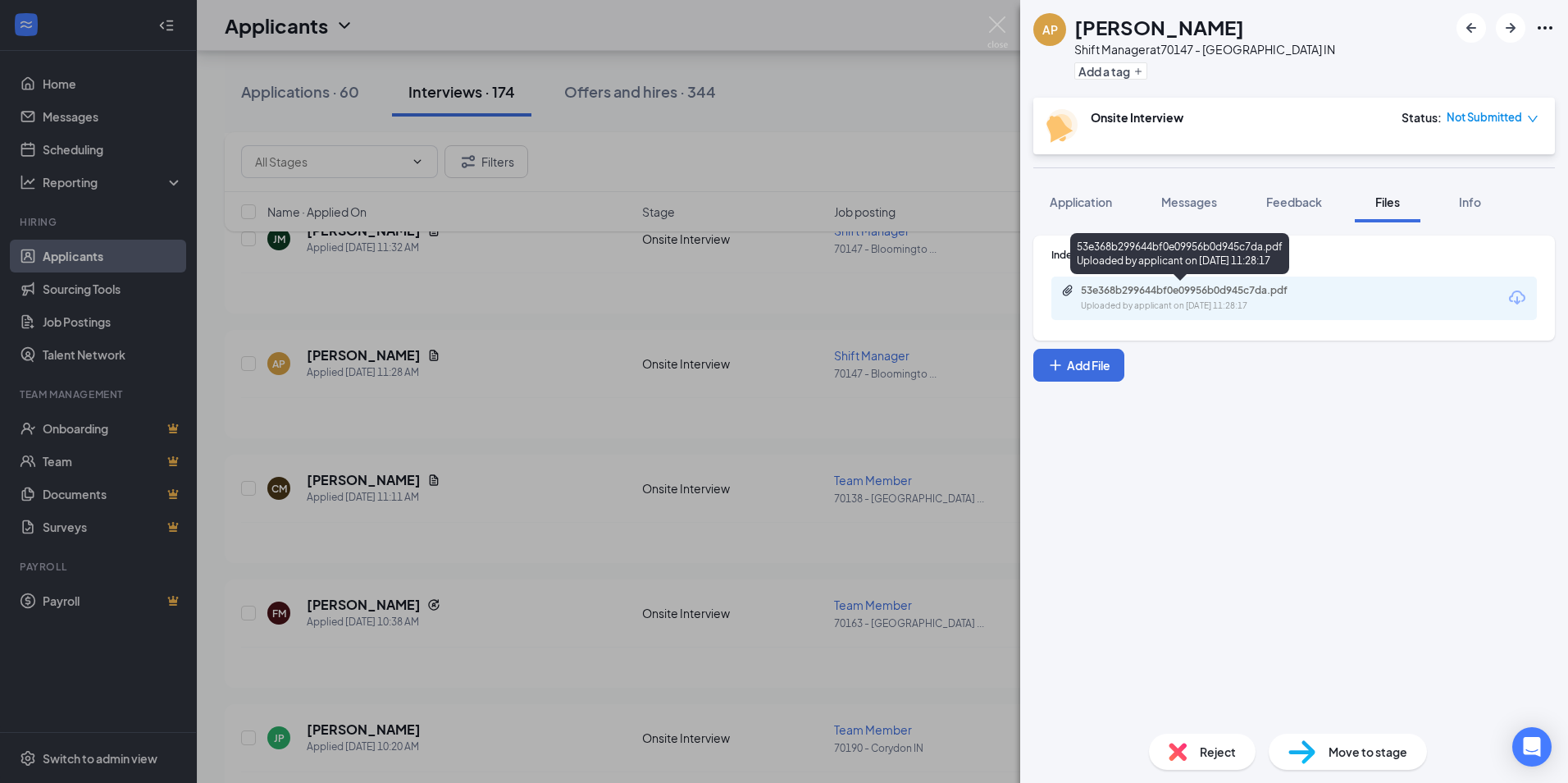
click at [1203, 307] on div "Uploaded by applicant on [DATE] 11:28:17" at bounding box center [1204, 306] width 246 height 13
click at [996, 29] on img at bounding box center [998, 32] width 21 height 32
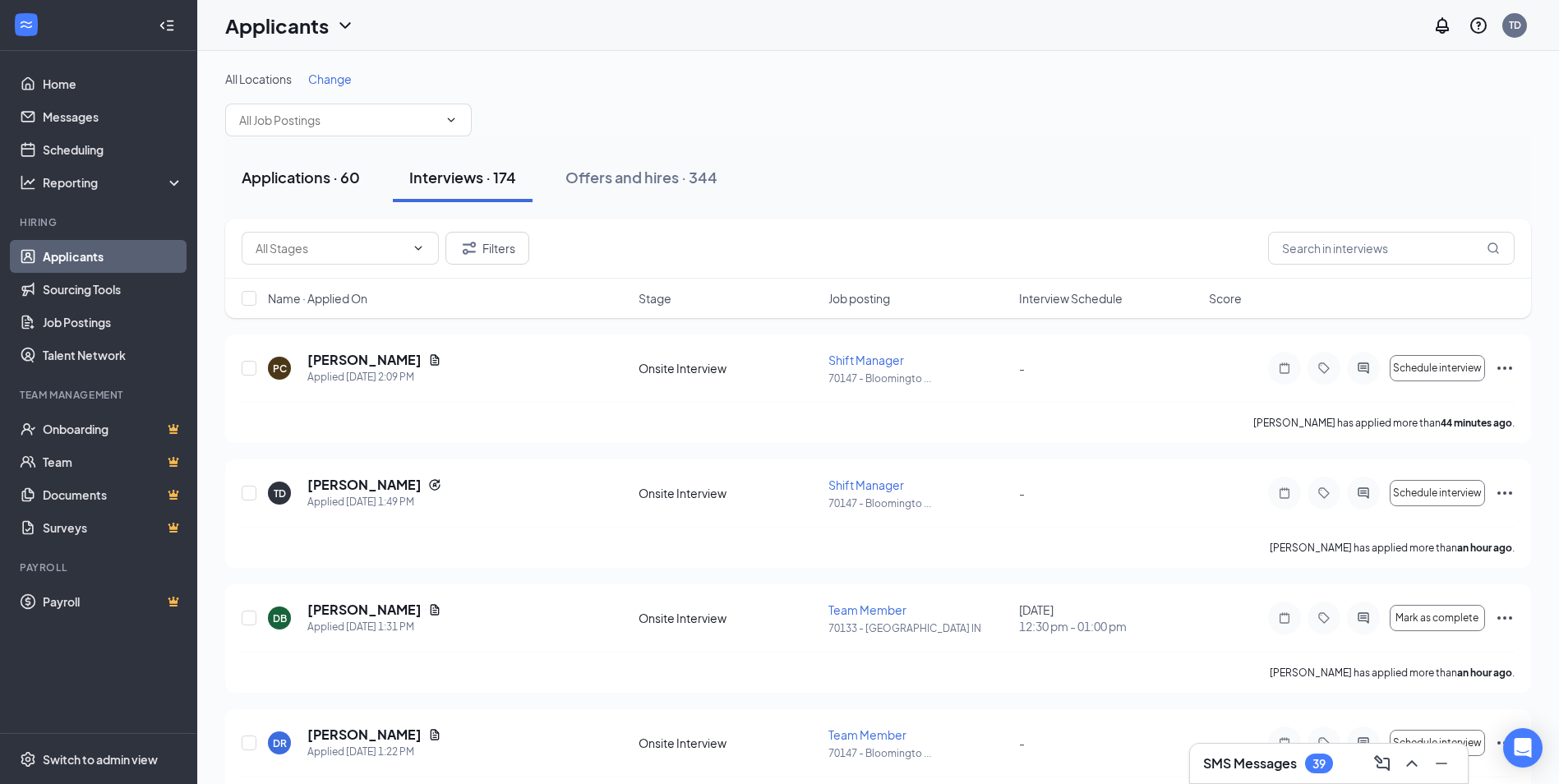
click at [298, 177] on div "Applications · 60" at bounding box center [301, 177] width 119 height 21
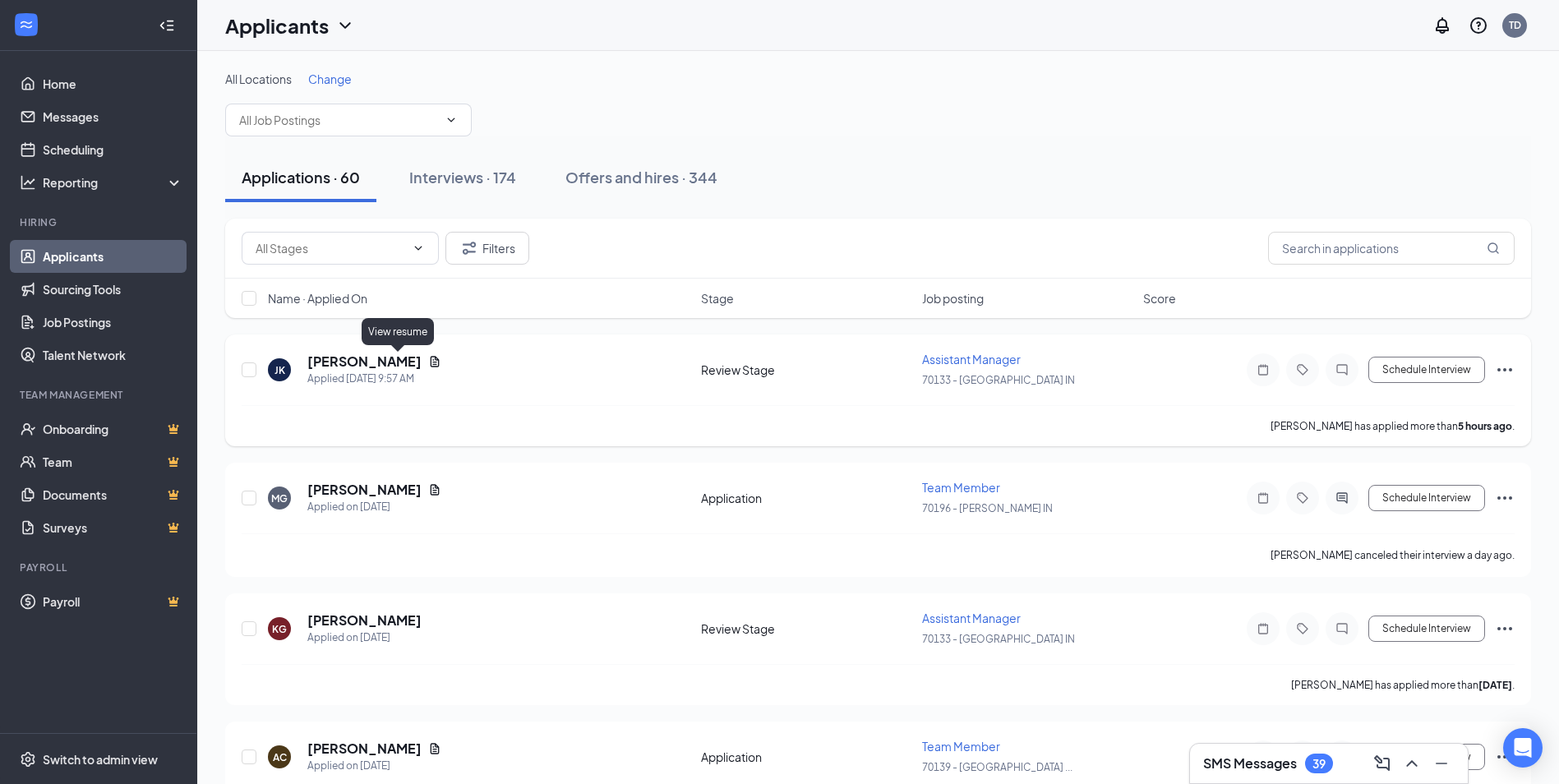
click at [428, 363] on icon "Document" at bounding box center [434, 361] width 13 height 13
click at [401, 363] on body "Home Messages Scheduling Reporting Hiring Applicants Sourcing Tools Job Posting…" at bounding box center [779, 392] width 1559 height 784
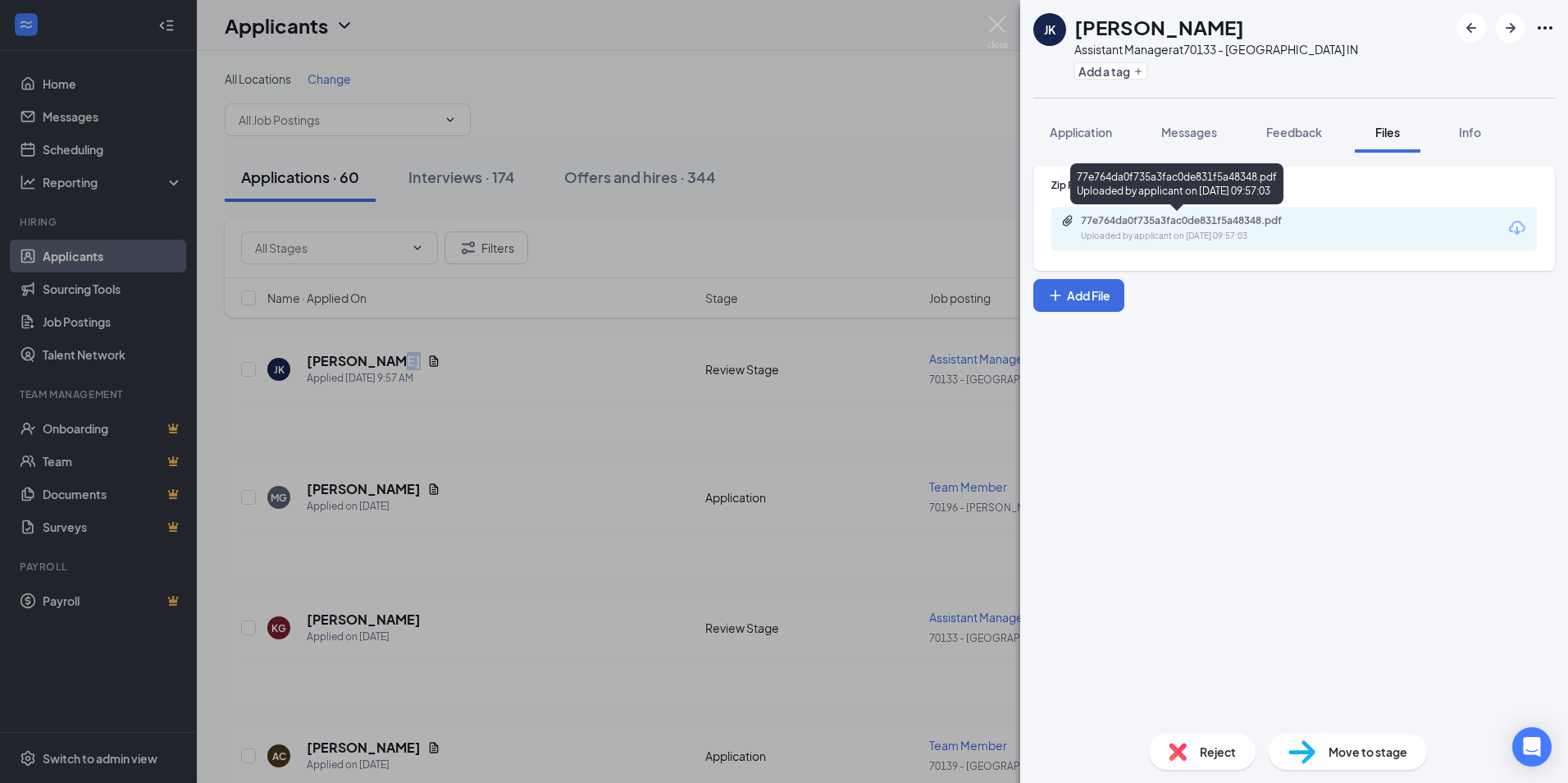
click at [1169, 221] on div "77e764da0f735a3fac0de831f5a48348.pdf" at bounding box center [1196, 220] width 230 height 13
click at [994, 25] on img at bounding box center [998, 32] width 21 height 32
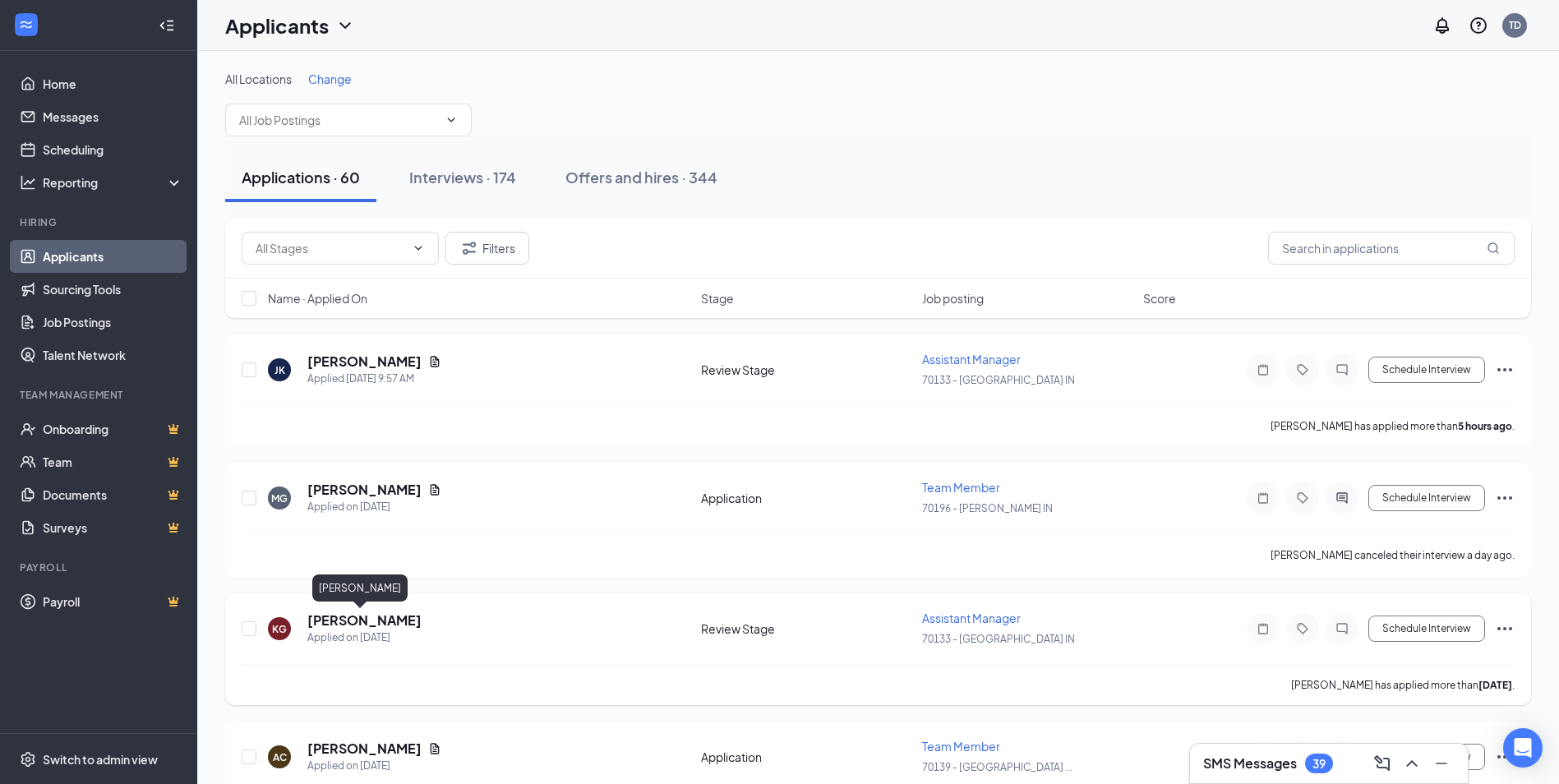
click at [351, 617] on h5 "[PERSON_NAME]" at bounding box center [364, 620] width 114 height 18
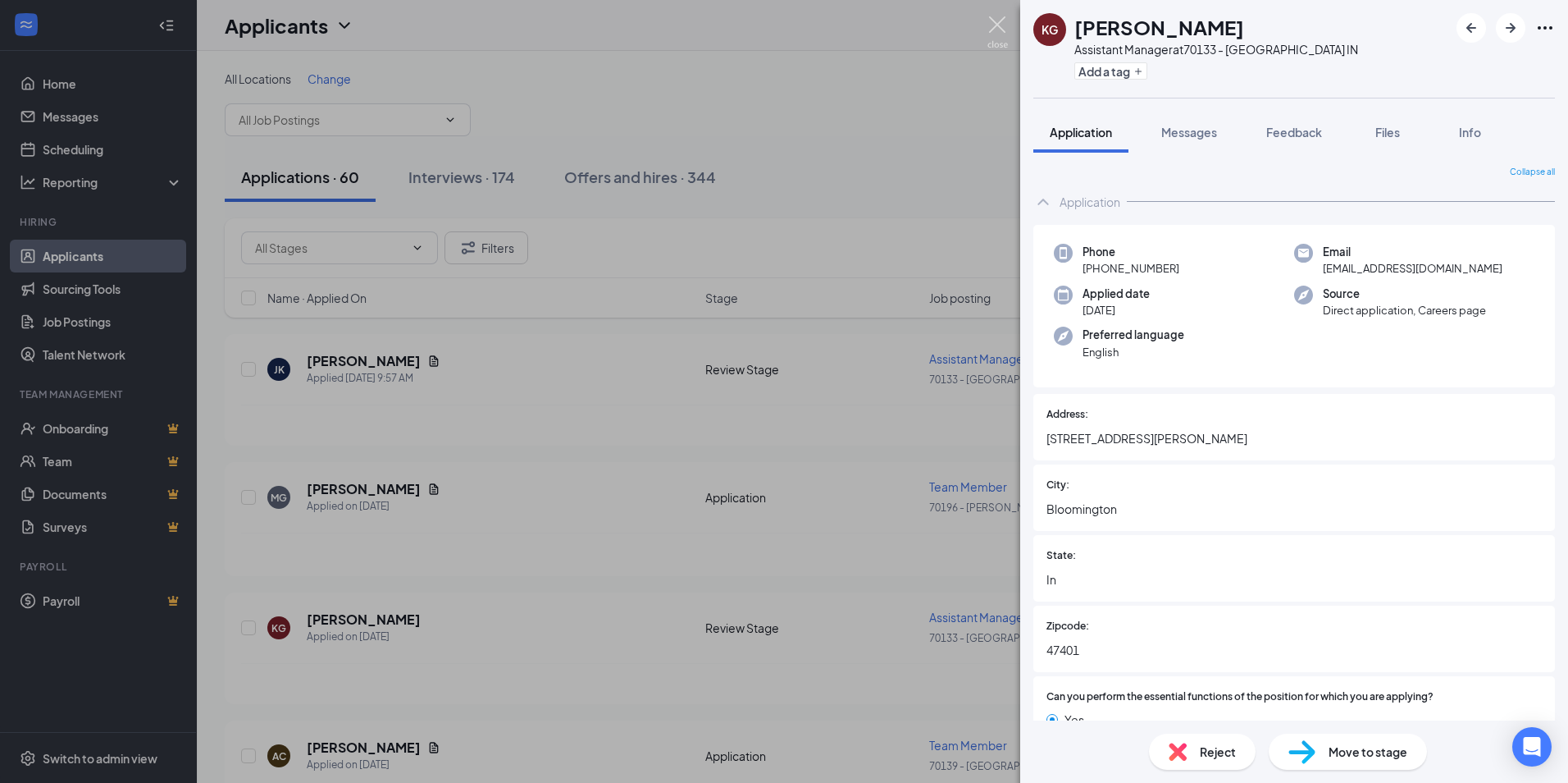
click at [998, 21] on img at bounding box center [998, 32] width 21 height 32
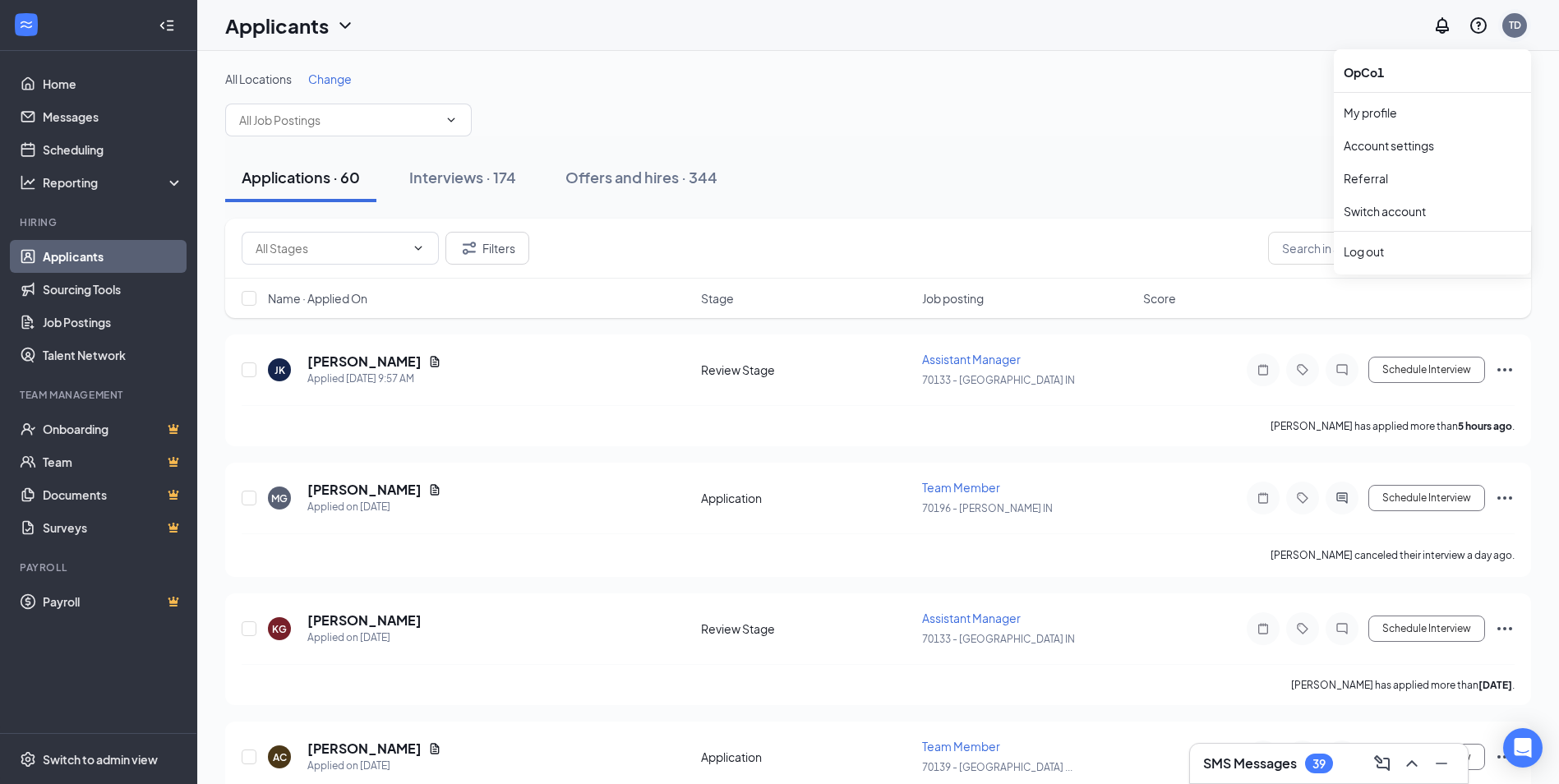
click at [1513, 24] on div "TD" at bounding box center [1515, 25] width 12 height 14
click at [1369, 249] on div "Log out" at bounding box center [1432, 251] width 177 height 17
